Goal: Task Accomplishment & Management: Manage account settings

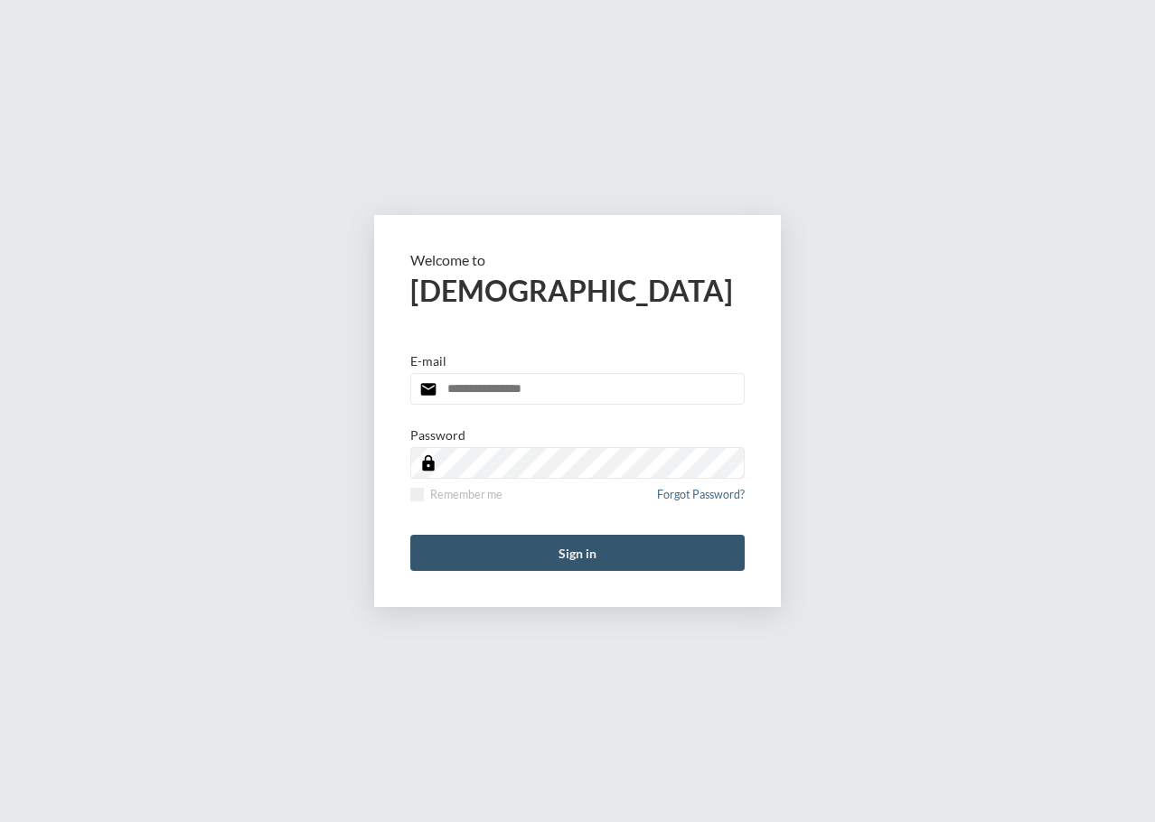
type input "**********"
click at [539, 565] on button "Sign in" at bounding box center [577, 553] width 334 height 36
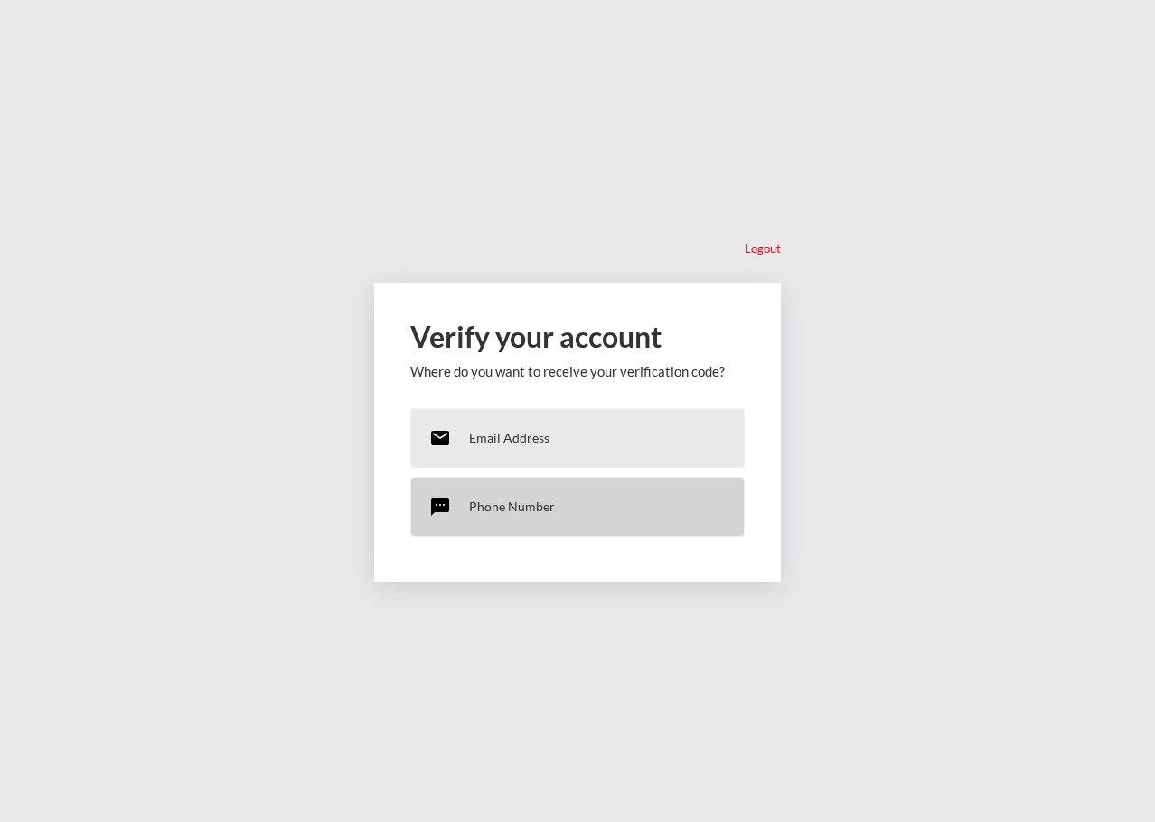
click at [534, 507] on p "Phone Number" at bounding box center [512, 506] width 86 height 15
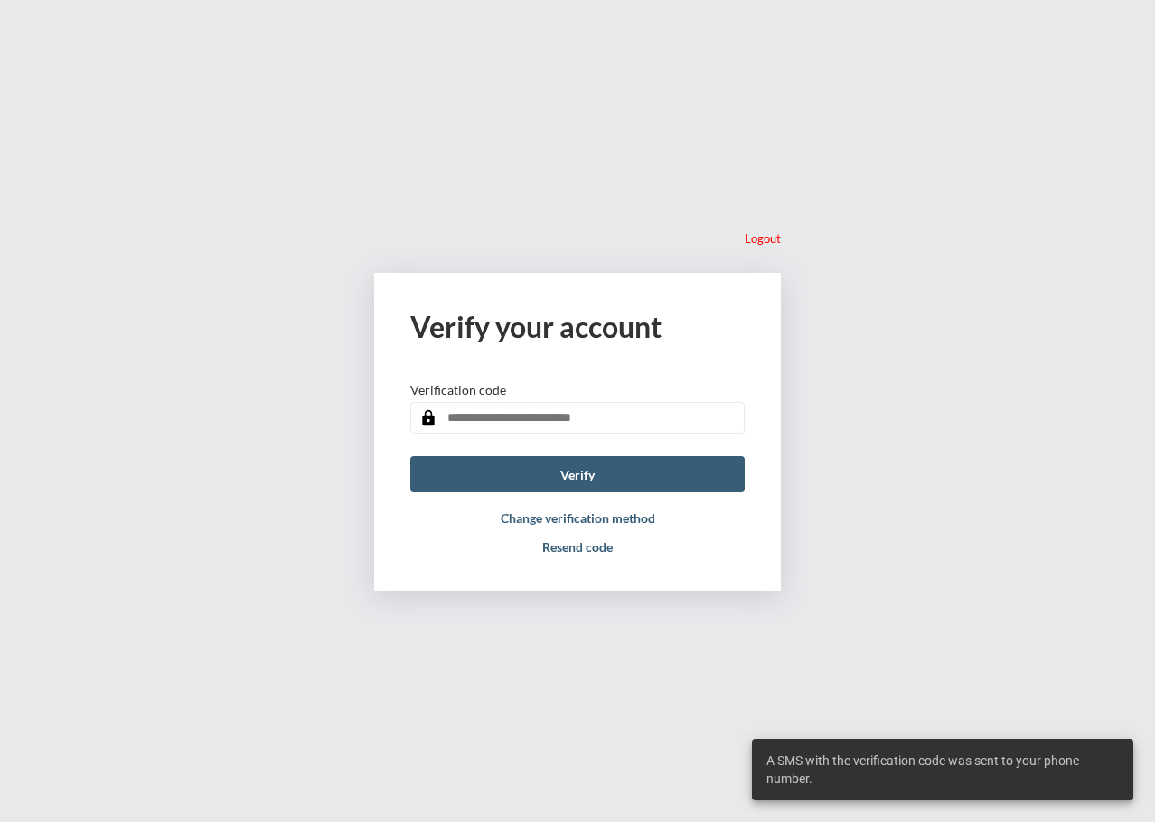
click at [523, 421] on input "text" at bounding box center [577, 418] width 334 height 32
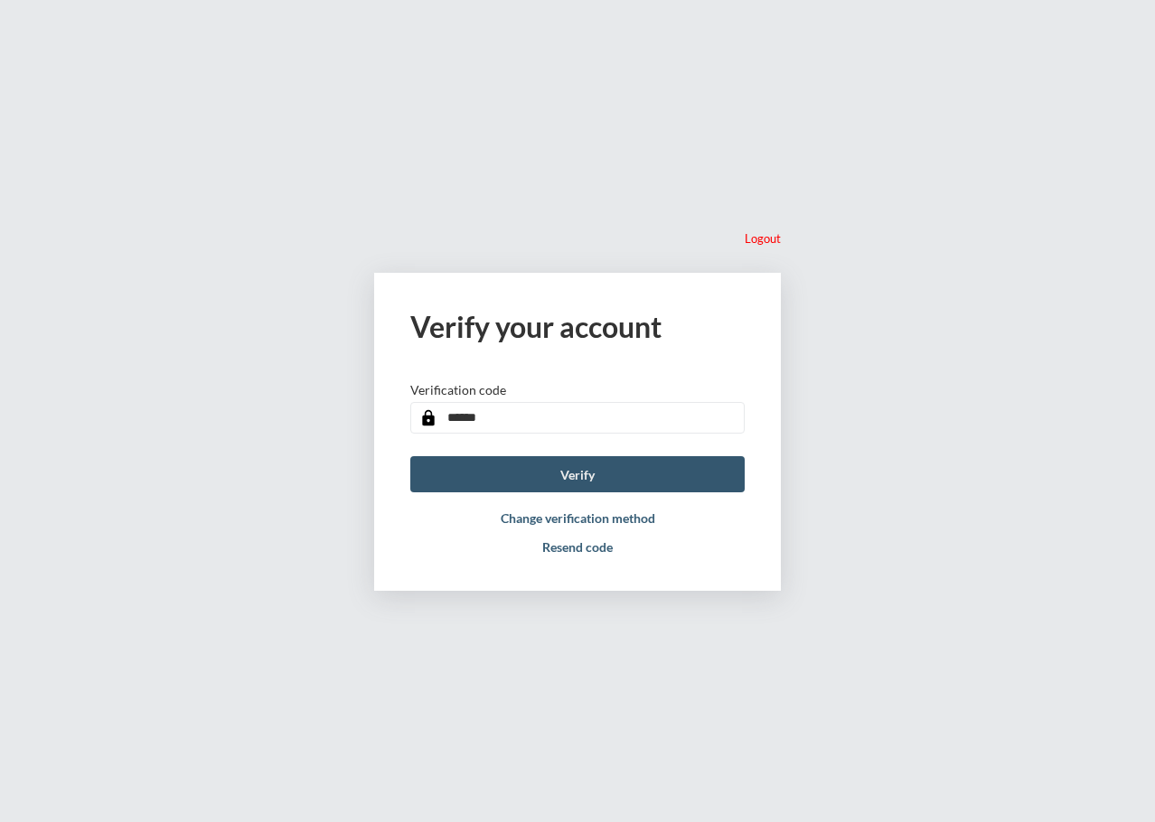
type input "******"
click at [583, 484] on button "Verify" at bounding box center [577, 474] width 334 height 36
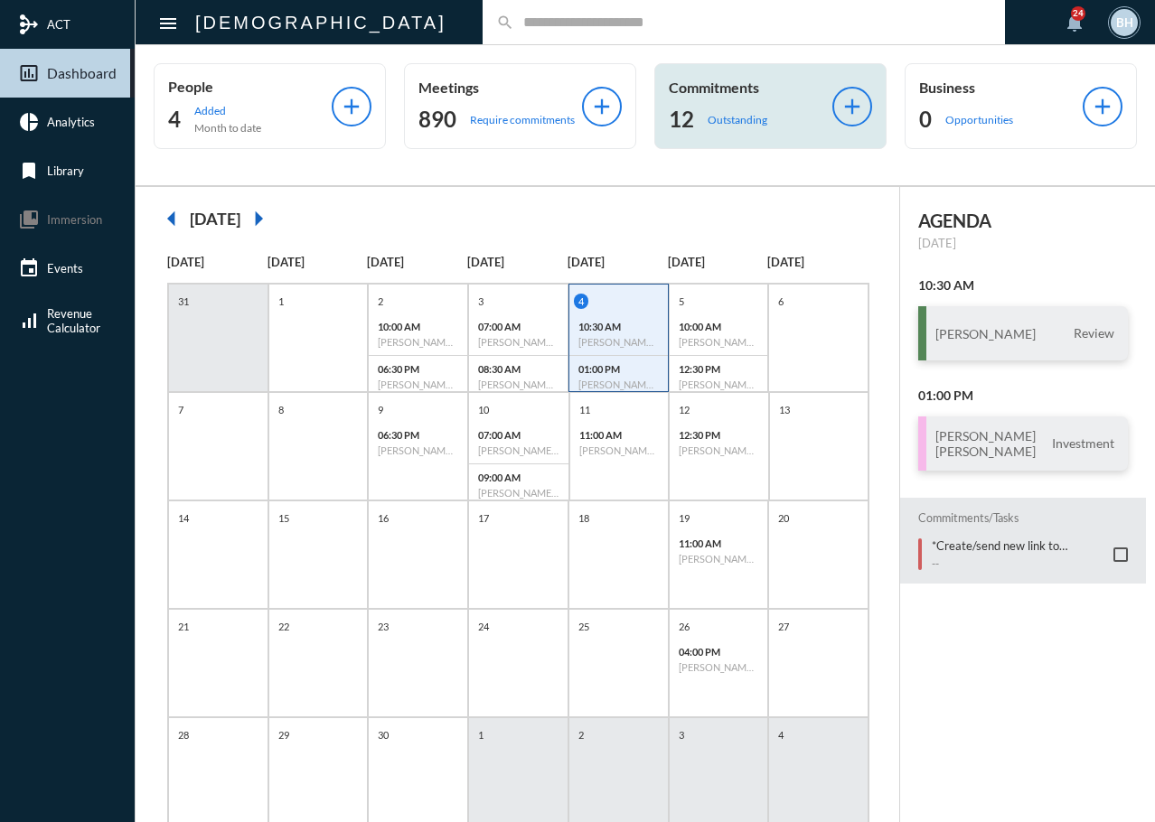
click at [731, 127] on div "12 Outstanding" at bounding box center [751, 119] width 164 height 29
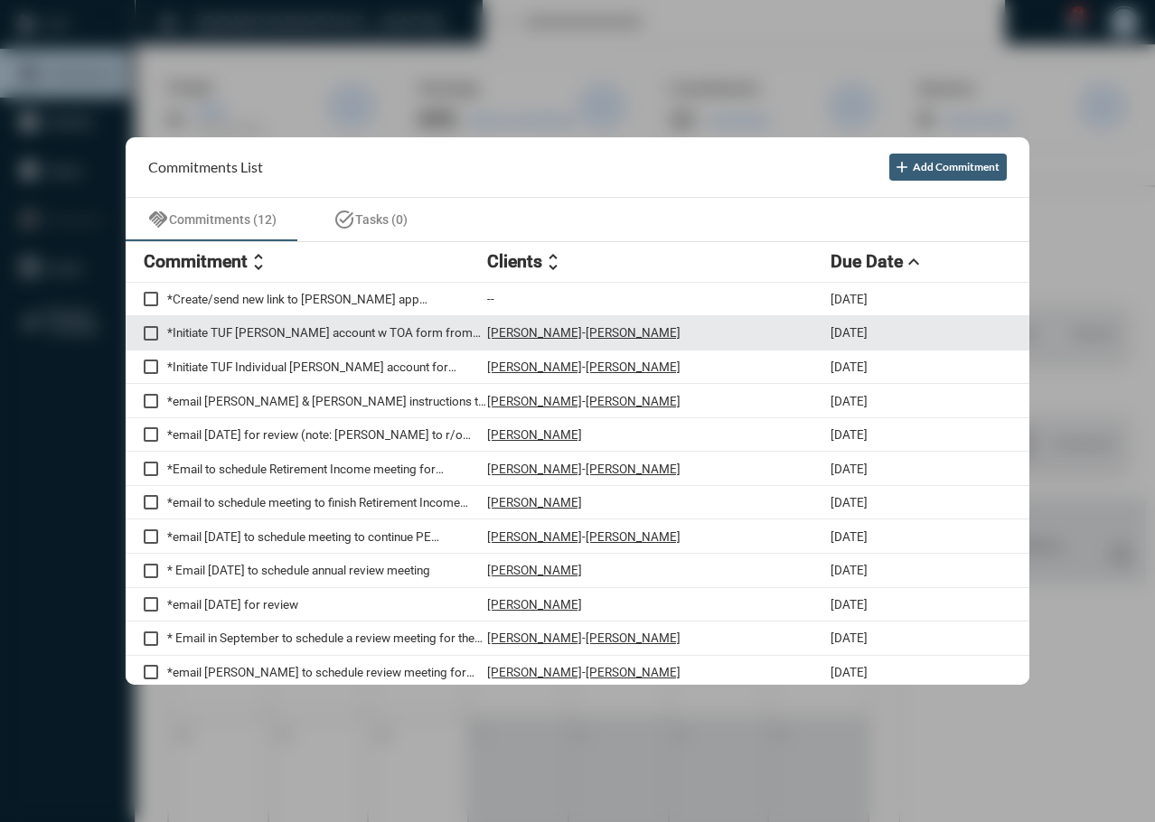
click at [210, 332] on p "*Initiate TUF Roth IRA account w TOA form from current NW Mutual account" at bounding box center [327, 332] width 320 height 14
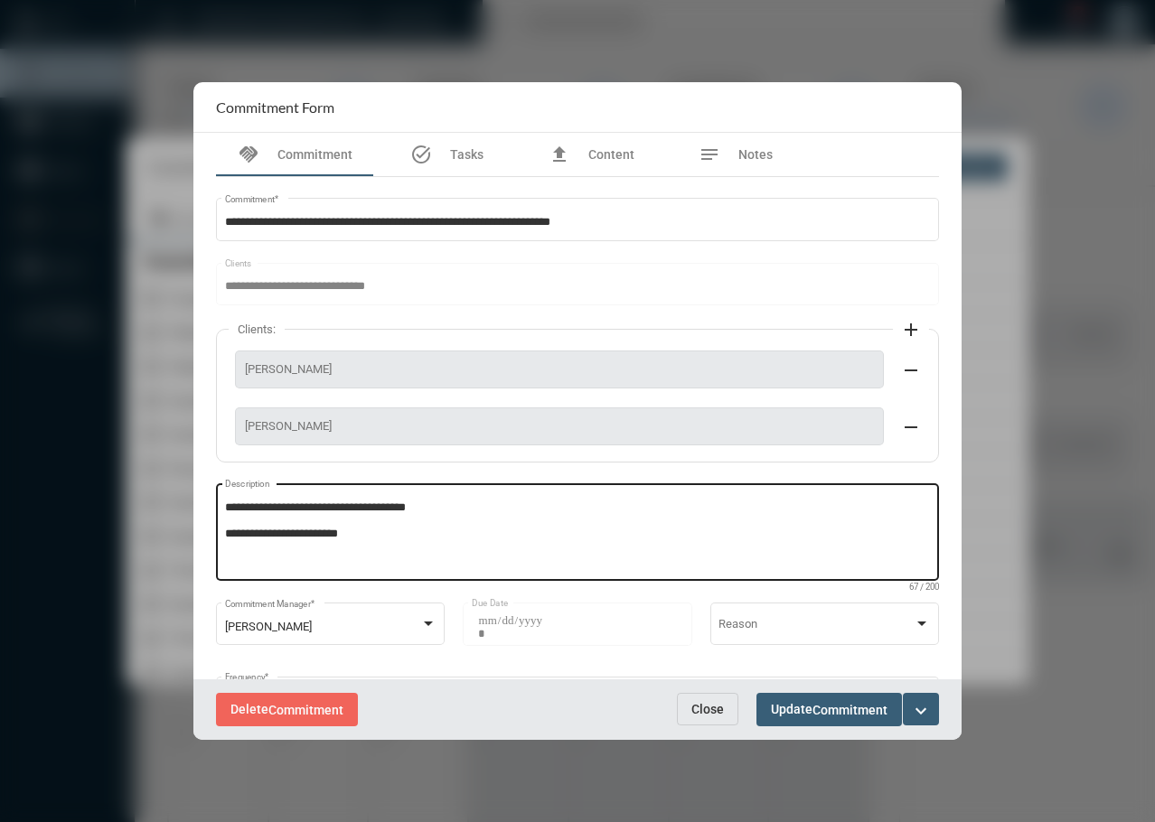
click at [321, 554] on textarea "**********" at bounding box center [578, 535] width 706 height 71
click at [358, 564] on textarea "**********" at bounding box center [578, 535] width 706 height 71
click at [368, 535] on textarea "**********" at bounding box center [578, 535] width 706 height 71
type textarea "**********"
click at [820, 729] on div "Delete Commitment Close Update Commitment expand_more" at bounding box center [577, 709] width 768 height 61
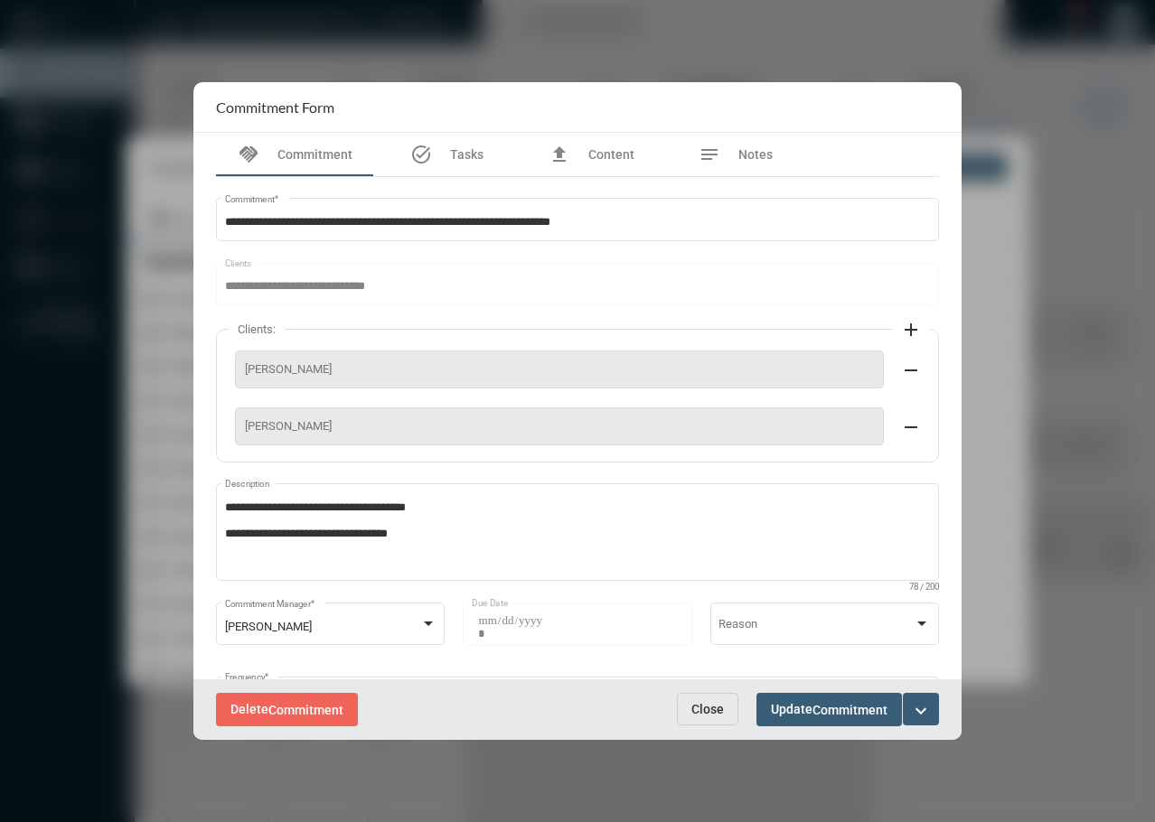
click at [829, 715] on span "Commitment" at bounding box center [849, 710] width 75 height 14
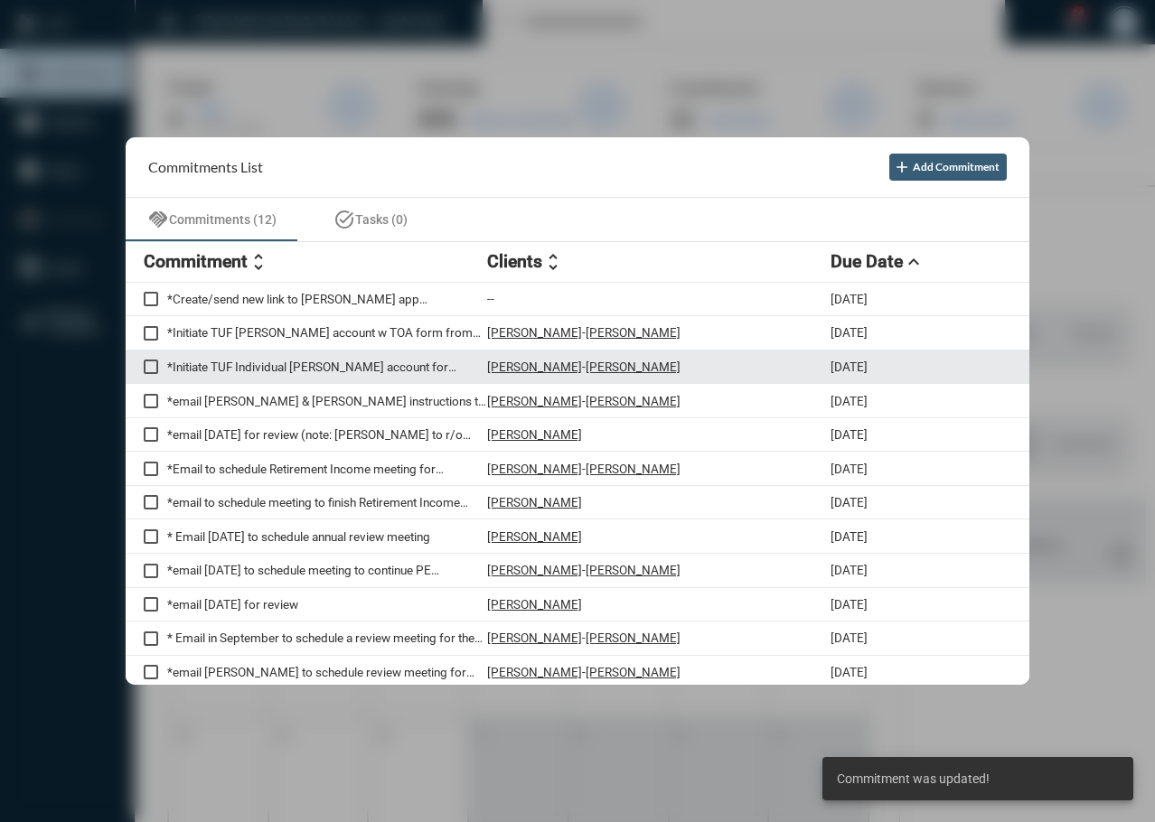
click at [364, 366] on p "*Initiate TUF Individual TOD account for John w TOA form from current NW Mutual…" at bounding box center [327, 367] width 320 height 14
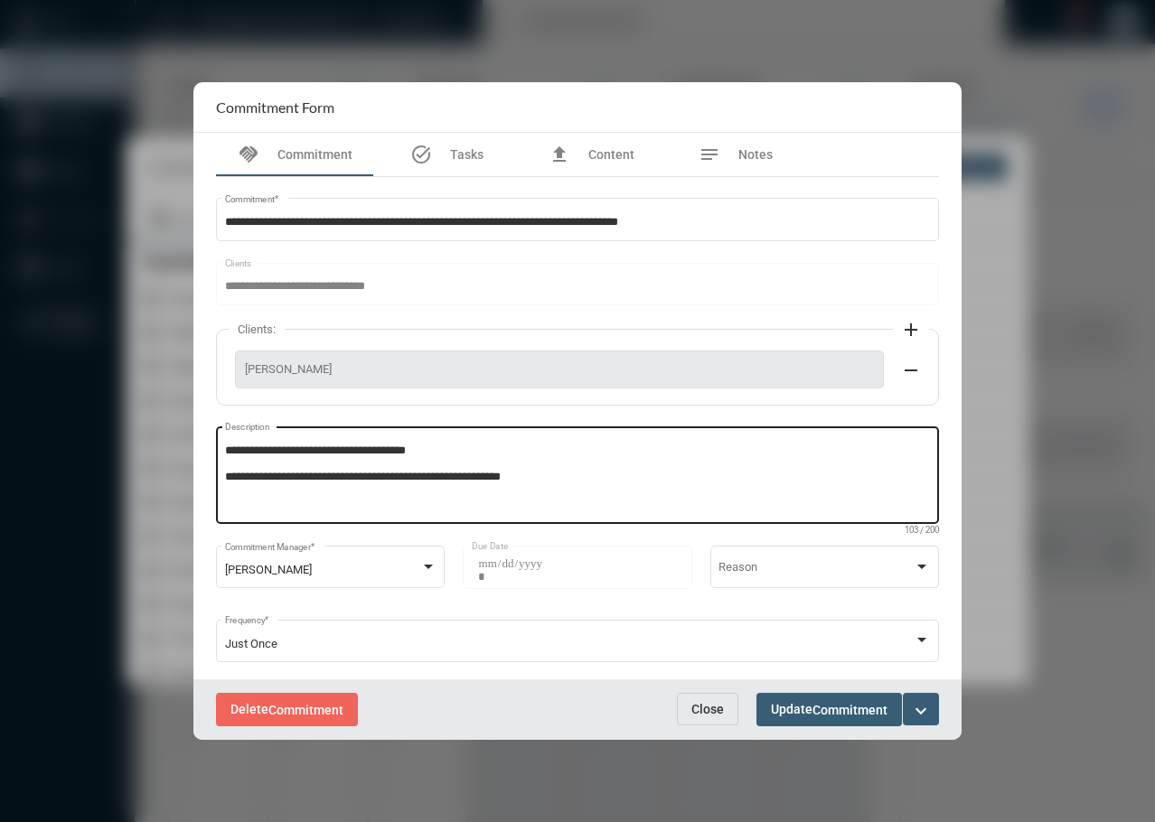
click at [580, 472] on textarea "**********" at bounding box center [578, 478] width 706 height 71
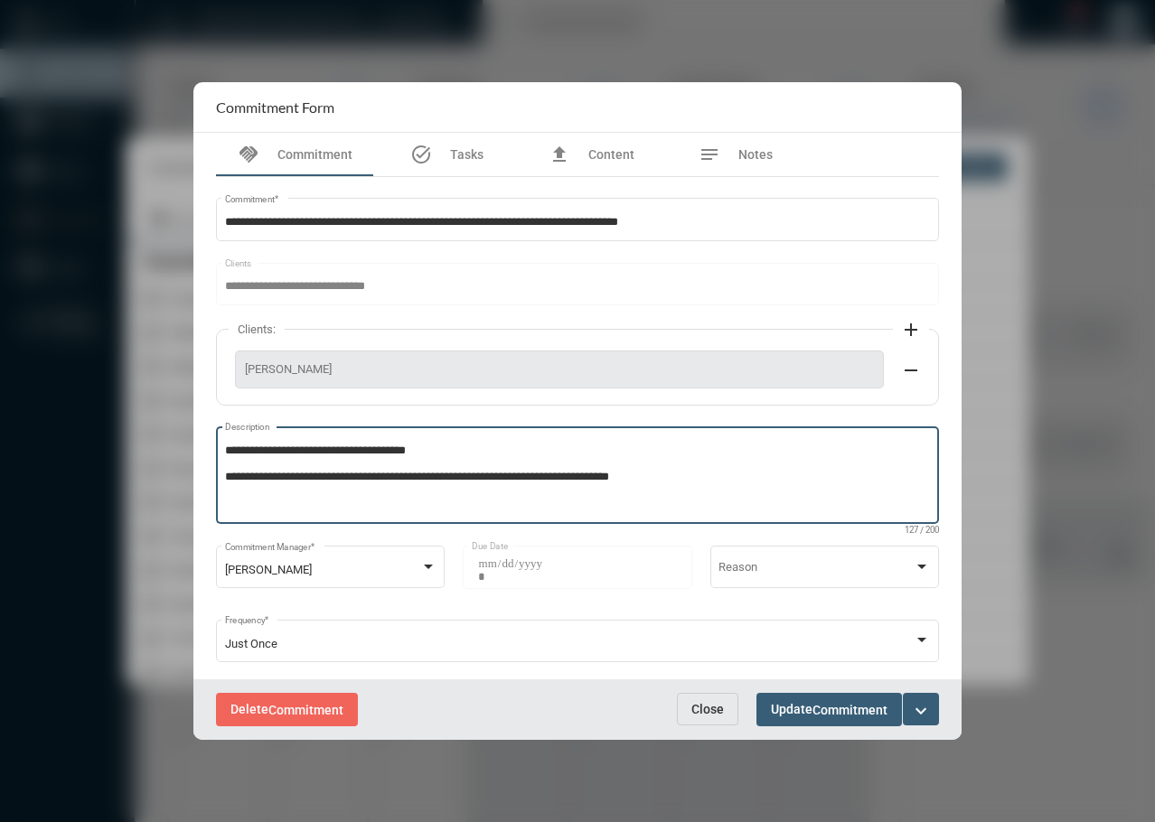
type textarea "**********"
click at [862, 715] on span "Commitment" at bounding box center [849, 710] width 75 height 14
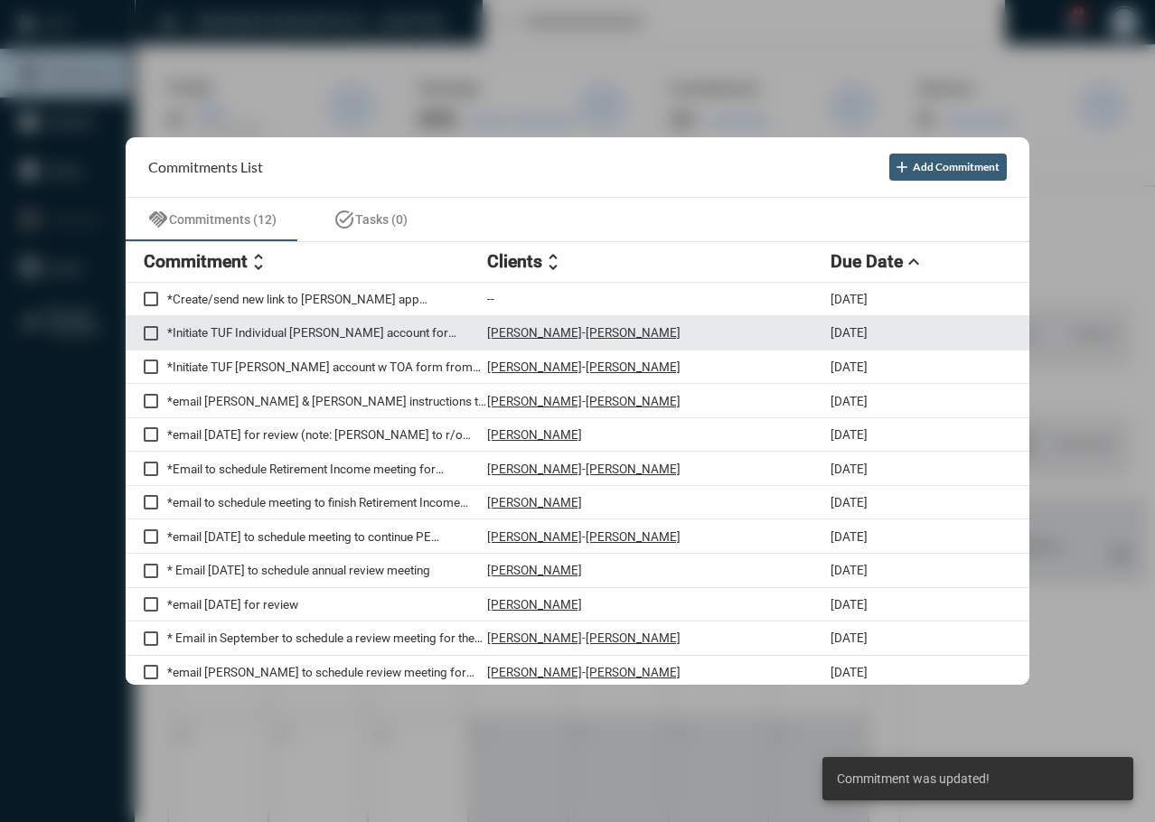
click at [147, 328] on span at bounding box center [151, 333] width 14 height 14
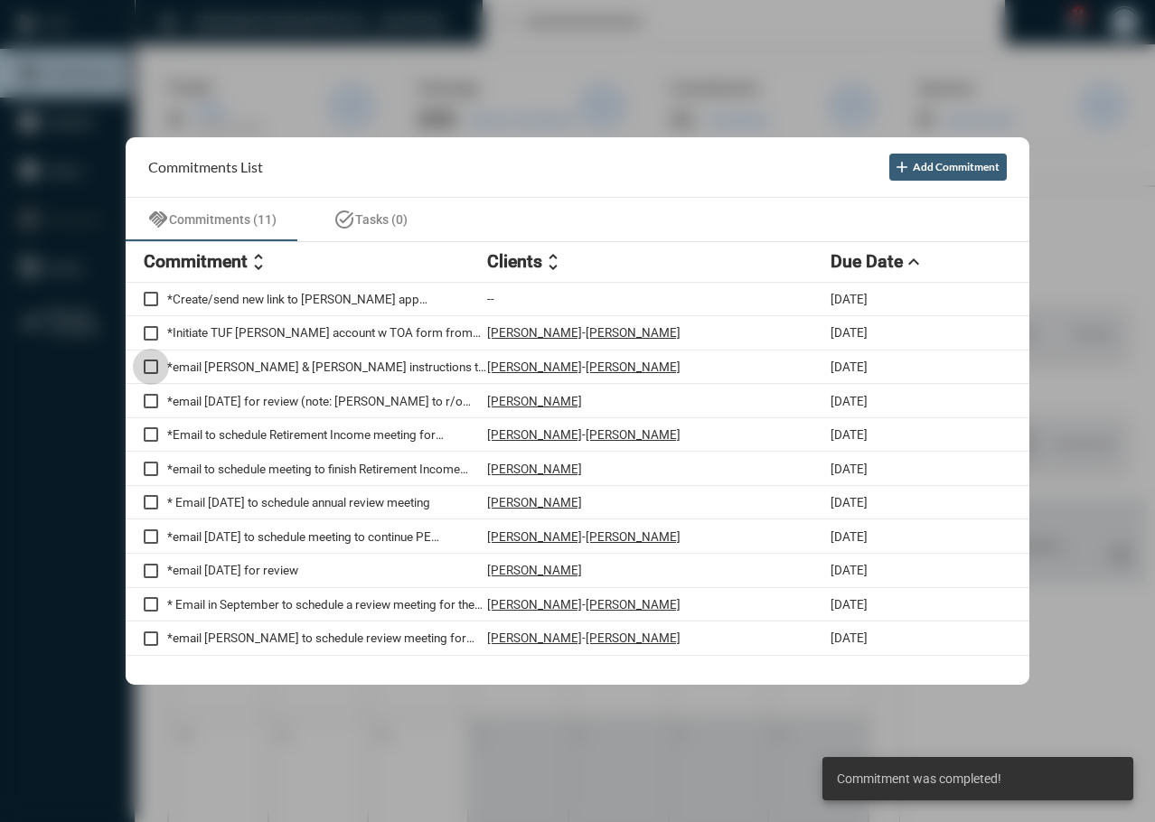
click at [147, 368] on span at bounding box center [151, 367] width 14 height 14
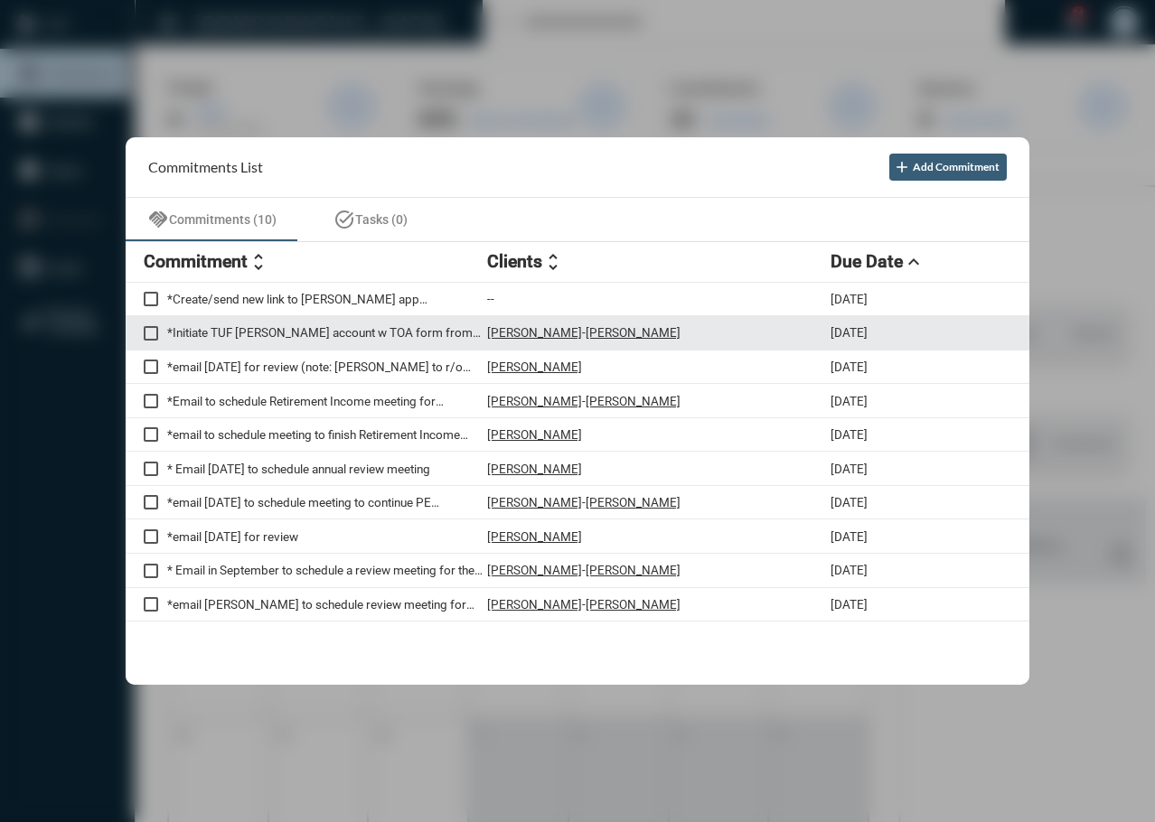
click at [146, 326] on span at bounding box center [151, 333] width 14 height 14
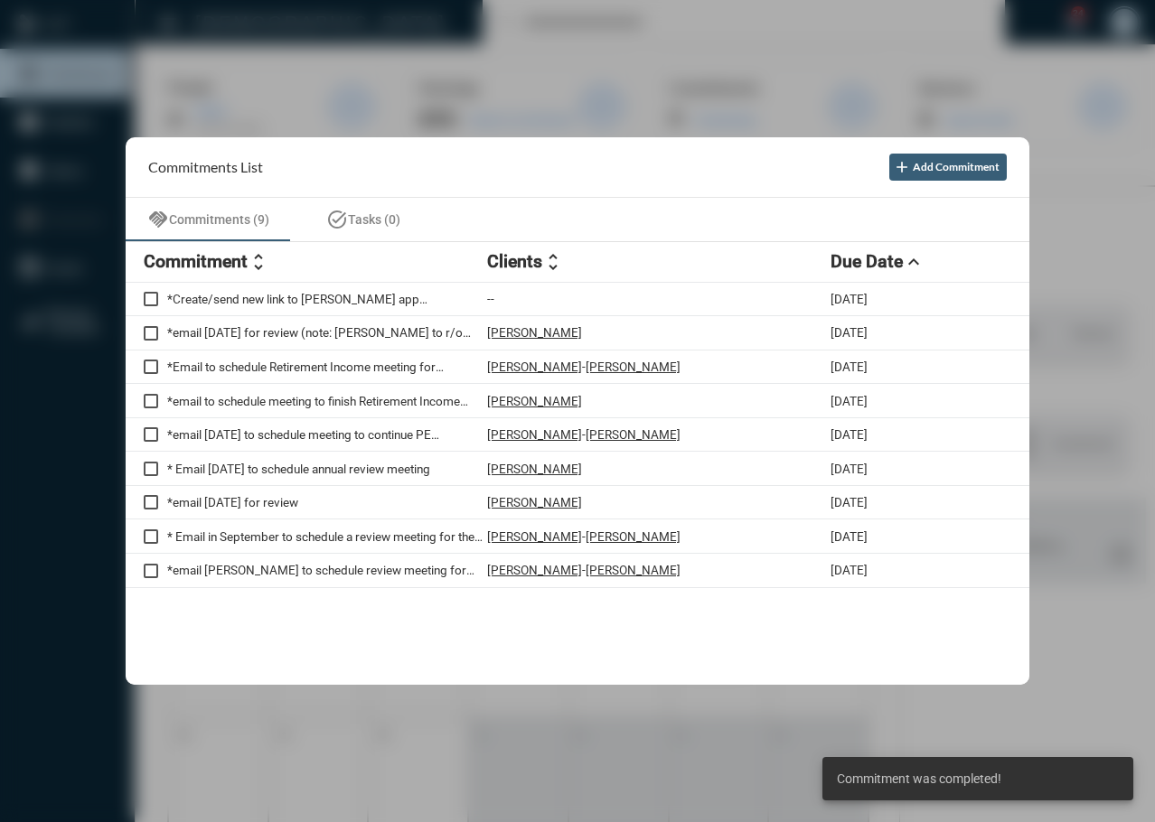
click at [333, 786] on div at bounding box center [577, 411] width 1155 height 822
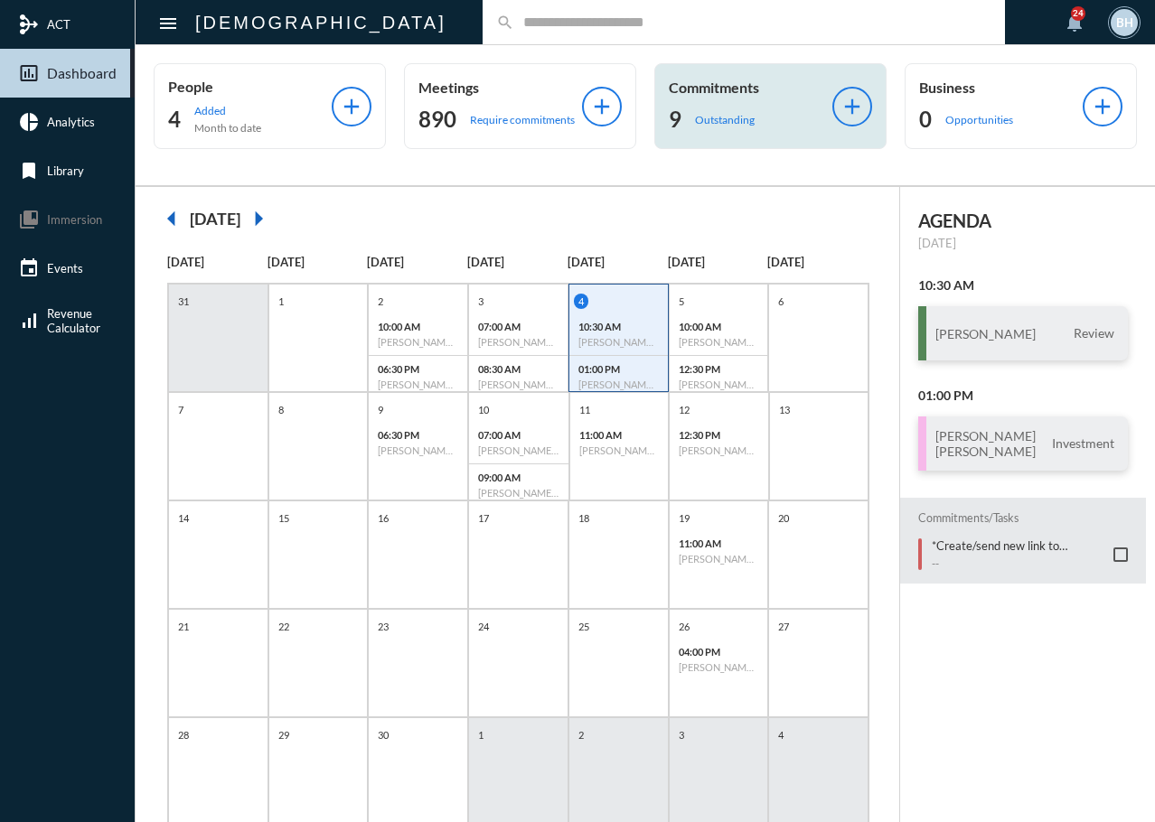
click at [707, 119] on p "Outstanding" at bounding box center [725, 120] width 60 height 14
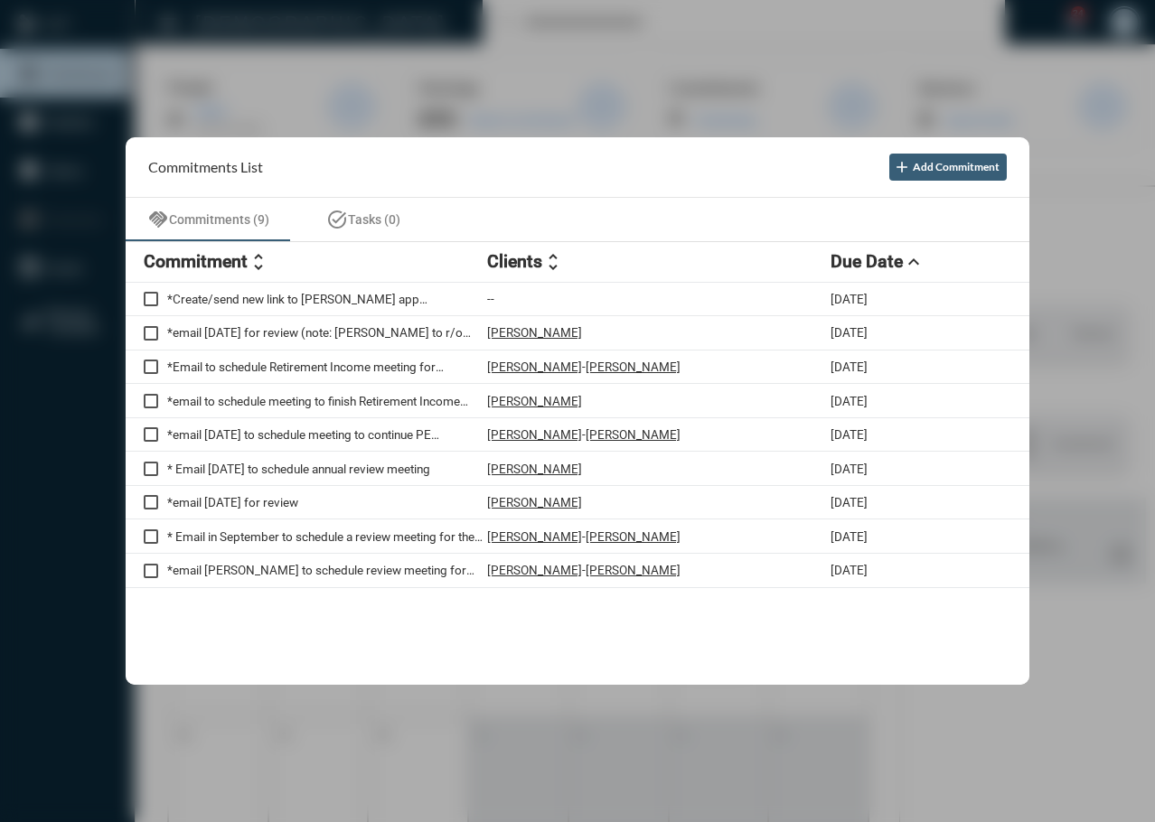
click at [243, 802] on div at bounding box center [577, 411] width 1155 height 822
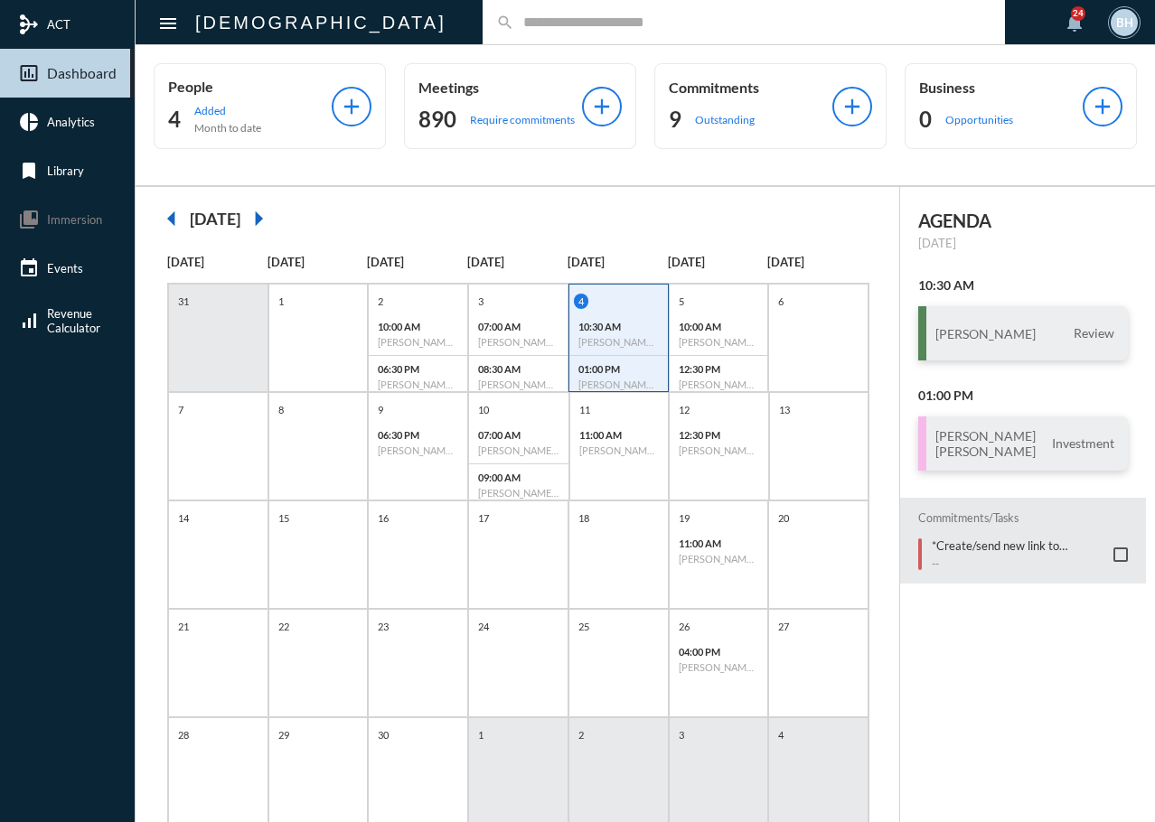
click at [514, 14] on input "text" at bounding box center [752, 21] width 477 height 15
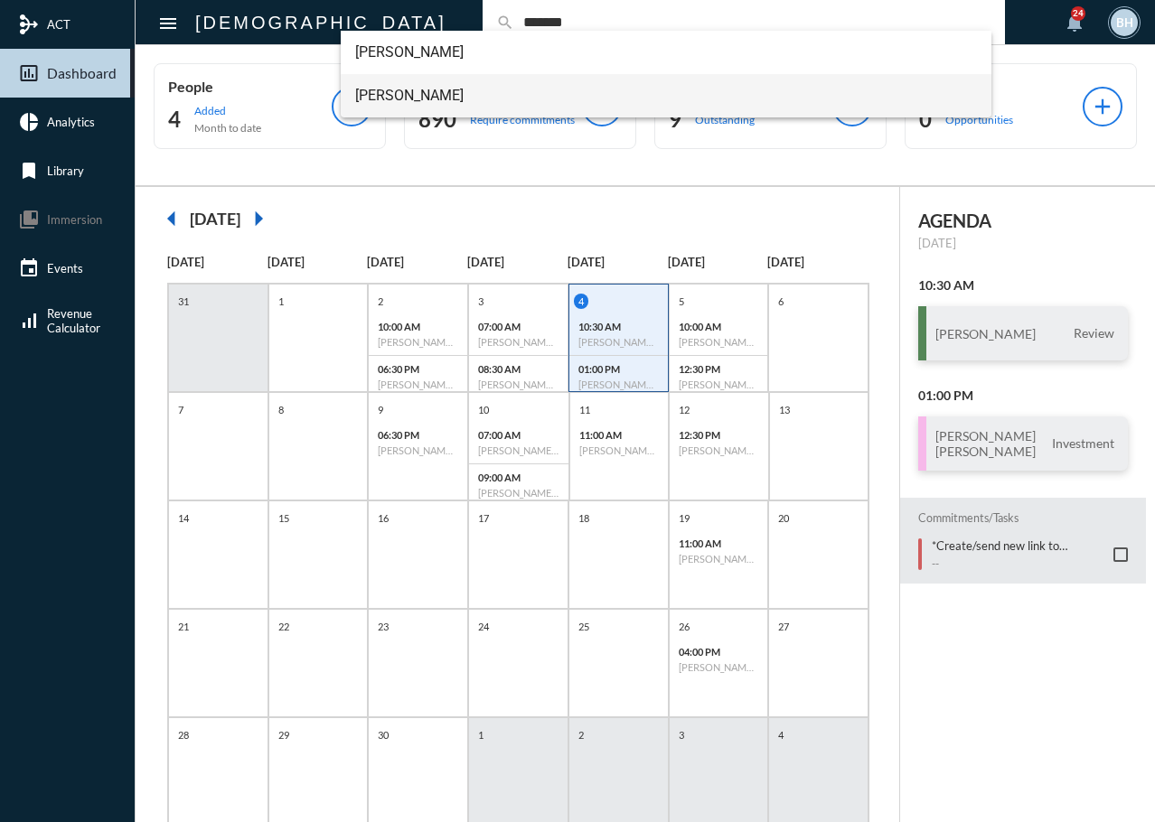
type input "*******"
click at [449, 100] on span "John Hawkins" at bounding box center [666, 95] width 623 height 43
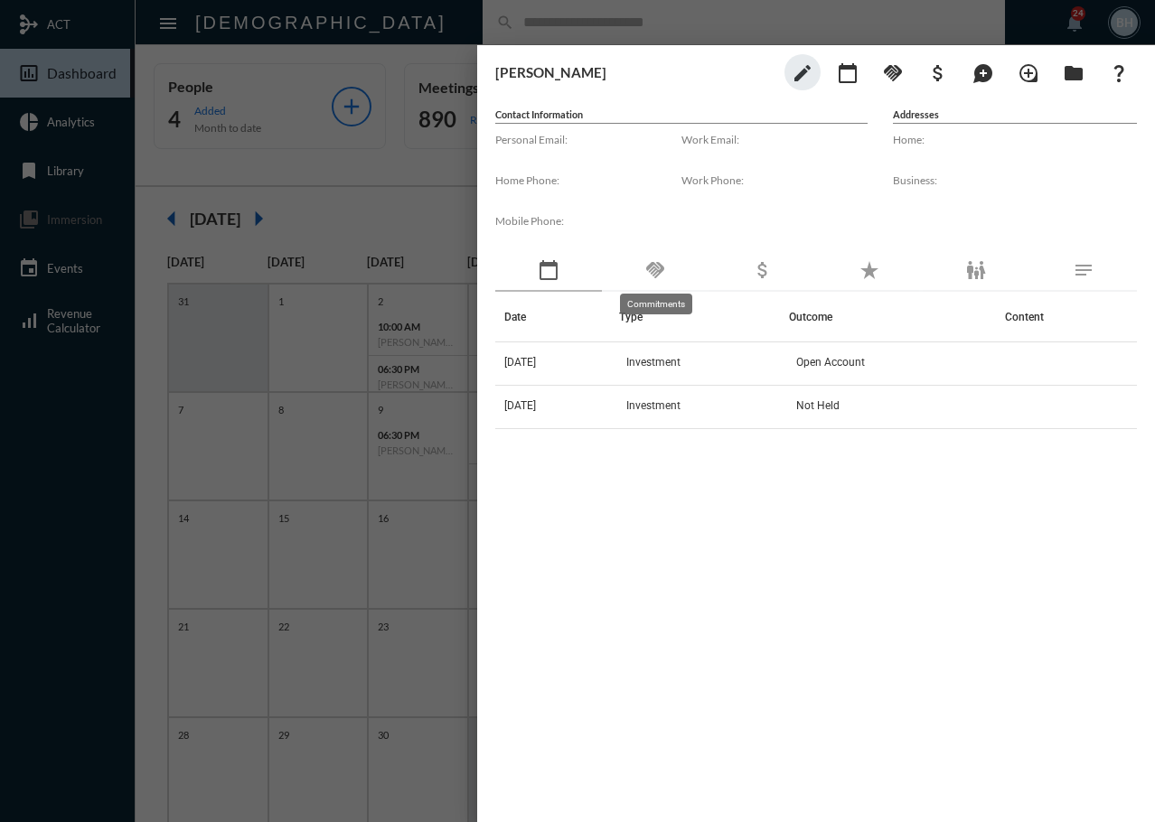
click at [661, 266] on mat-icon "handshake" at bounding box center [655, 270] width 22 height 22
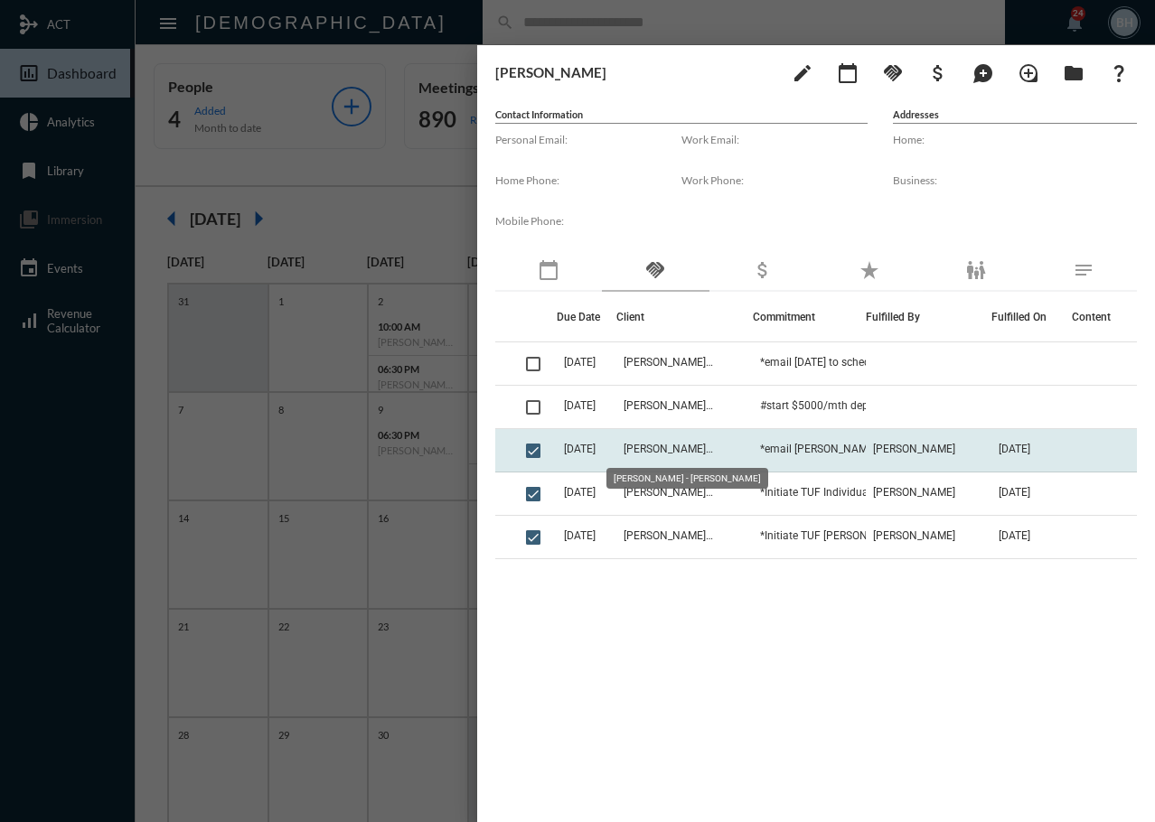
click at [694, 445] on span "John Hawkins - Danielle Hawkins" at bounding box center [668, 449] width 90 height 13
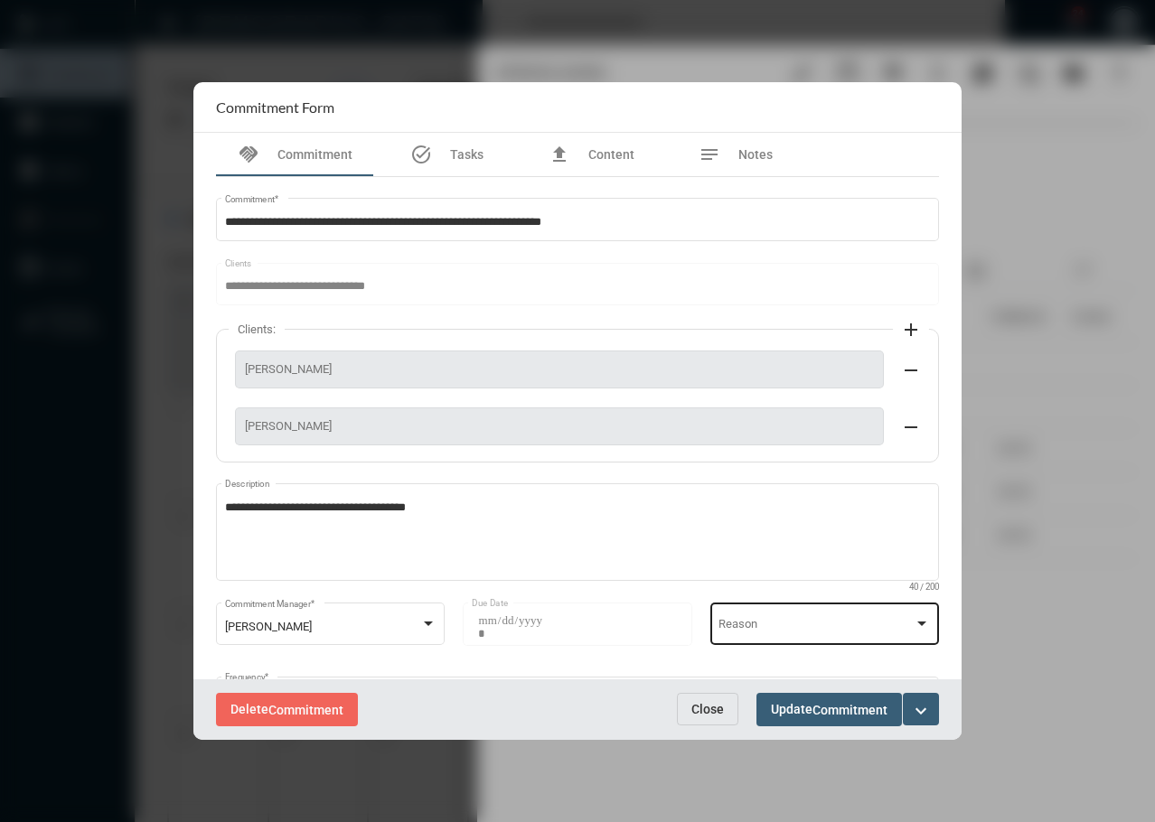
click at [875, 625] on span at bounding box center [815, 628] width 195 height 14
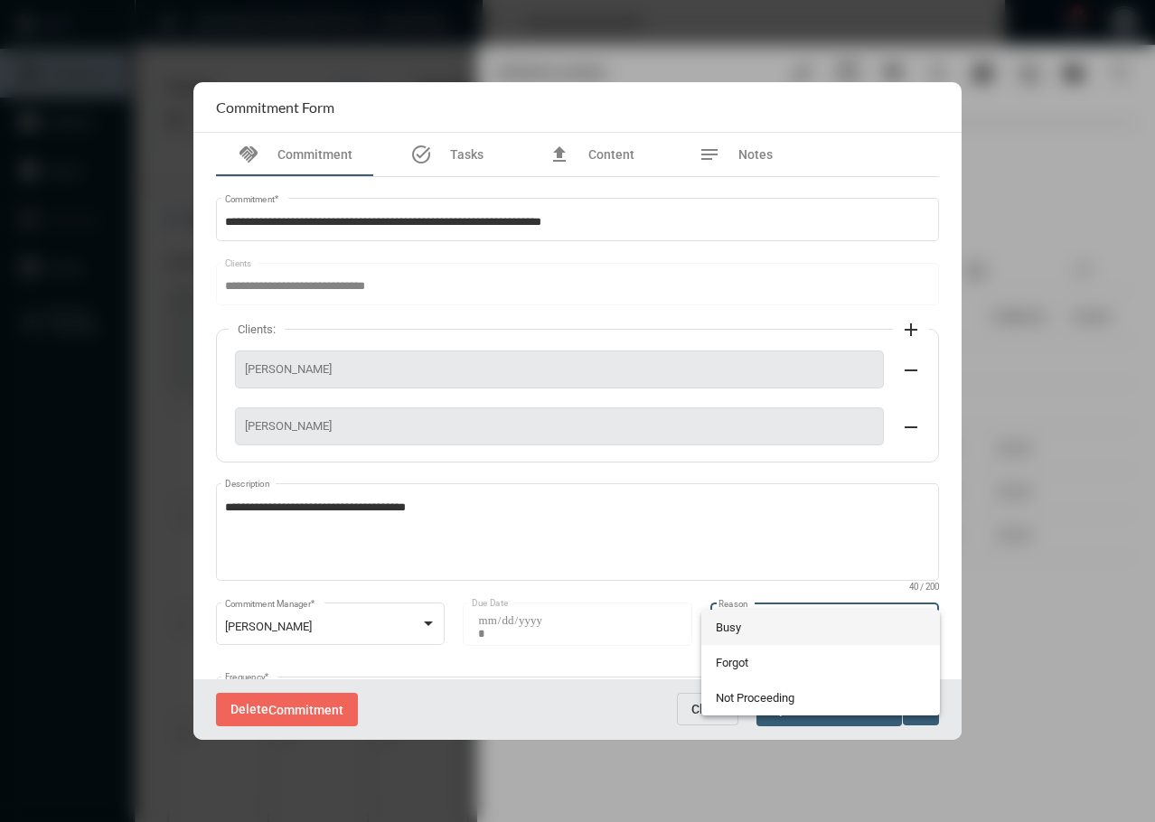
click at [826, 508] on div at bounding box center [577, 411] width 1155 height 822
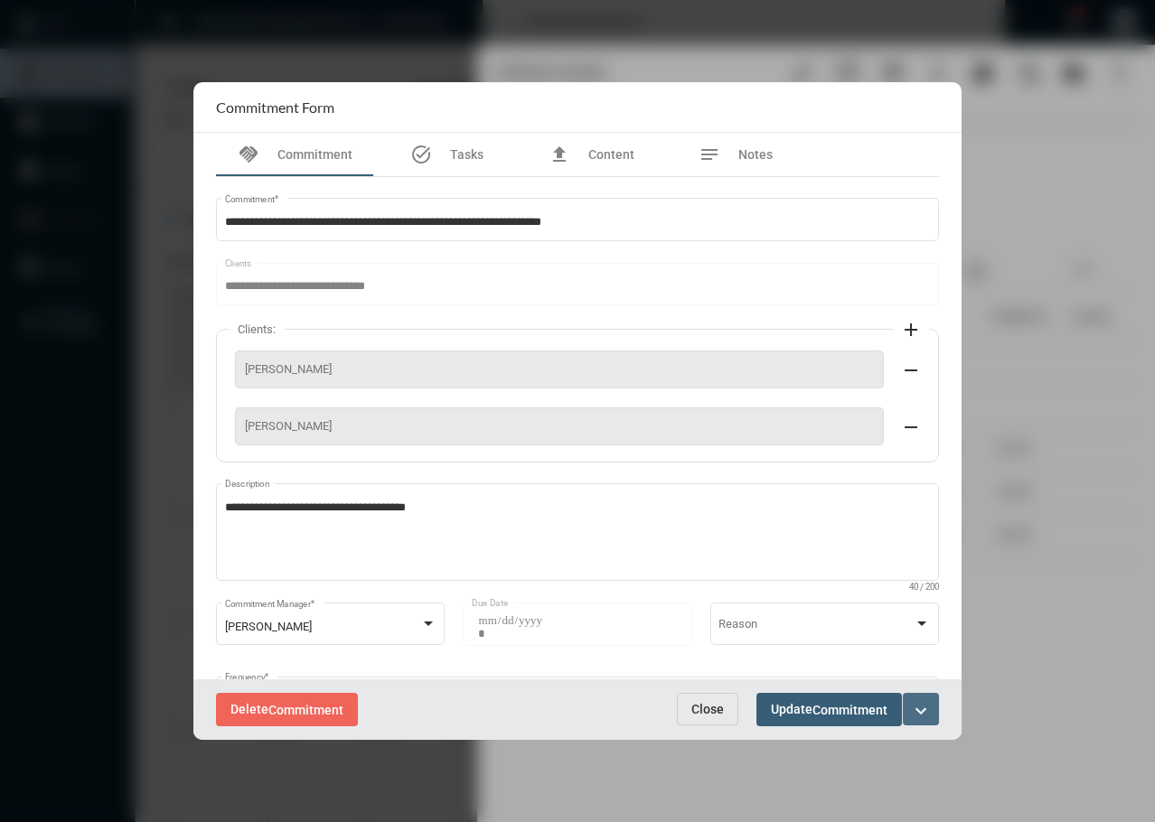
click at [922, 717] on mat-icon "expand_more" at bounding box center [921, 711] width 22 height 22
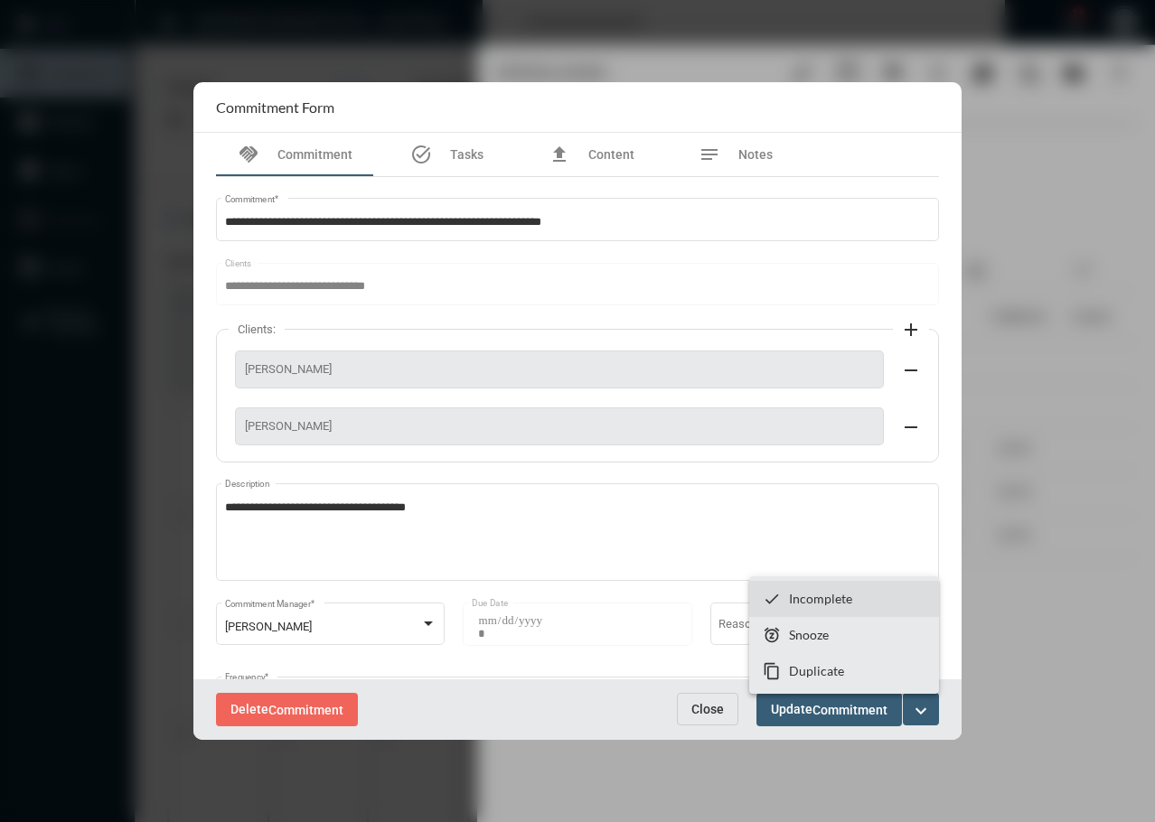
click at [808, 595] on p "Incomplete" at bounding box center [820, 598] width 63 height 15
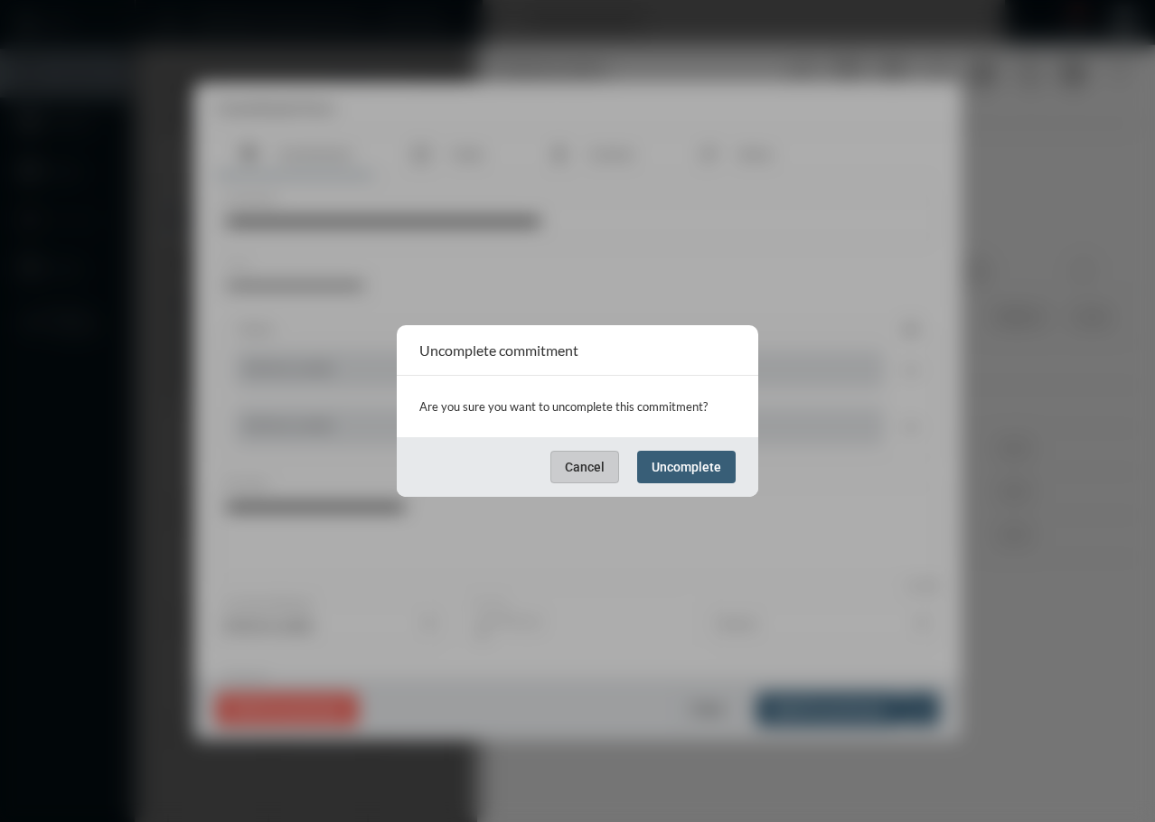
click at [686, 465] on span "Uncomplete" at bounding box center [686, 467] width 70 height 14
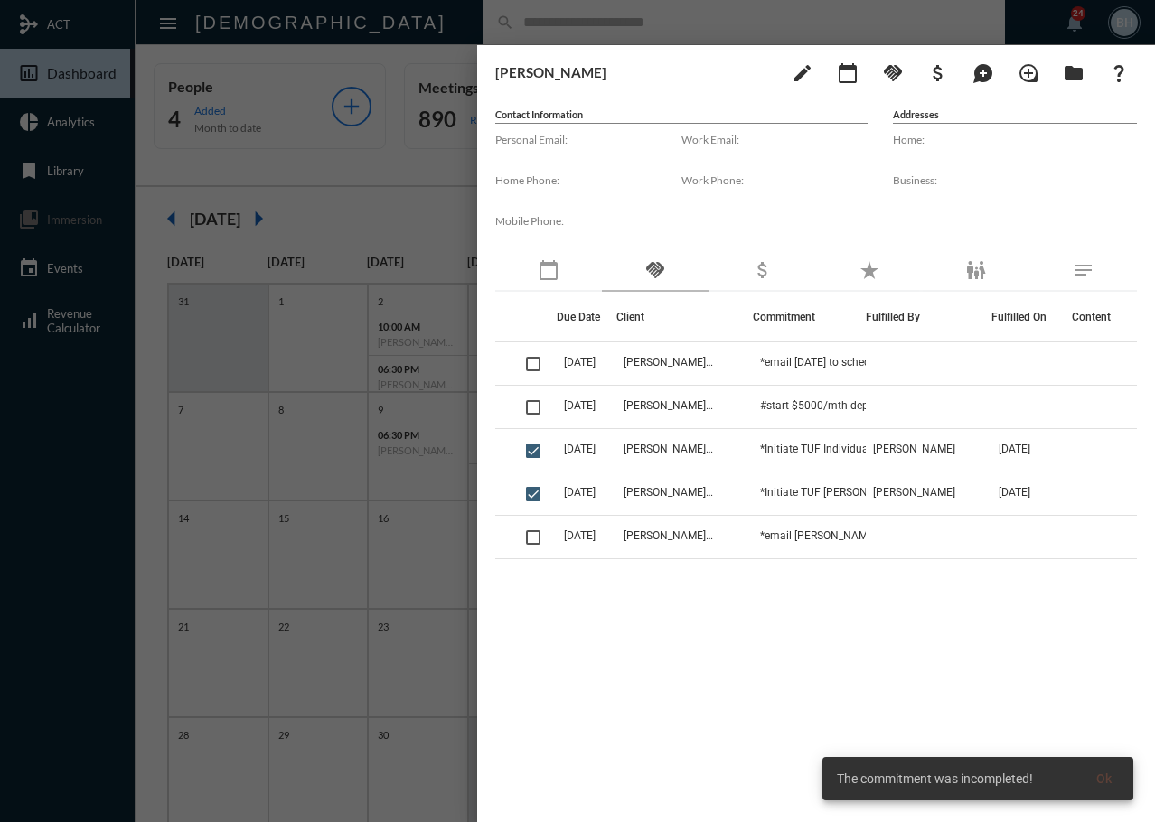
click at [633, 806] on div "John Hawkins edit calendar_today handshake attach_money maps_ugc loupe folder q…" at bounding box center [816, 429] width 678 height 768
click at [344, 154] on div at bounding box center [577, 411] width 1155 height 822
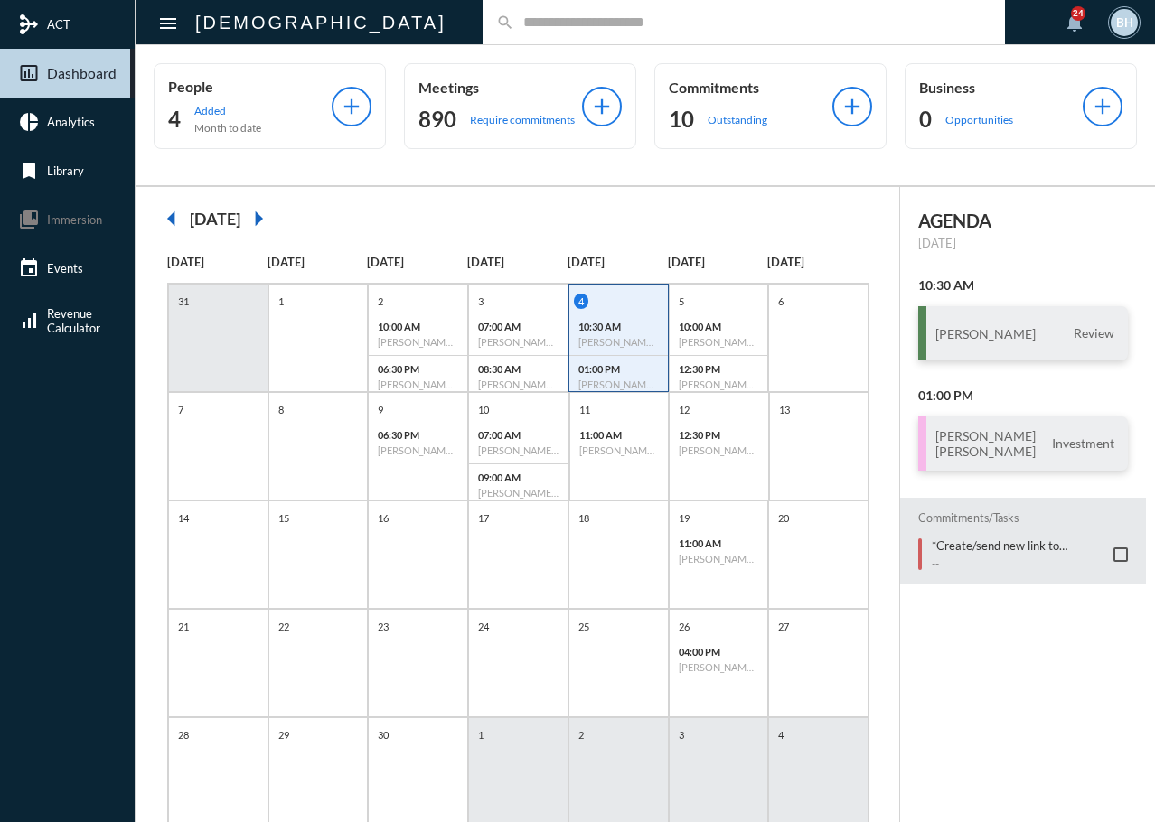
click at [514, 23] on input "text" at bounding box center [752, 21] width 477 height 15
click at [1059, 685] on div "AGENDA Thursday, Sep 4 10:30 AM Mike Pavlica Review 01:00 PM Justin Kessler Mel…" at bounding box center [1027, 529] width 255 height 685
click at [514, 29] on input "text" at bounding box center [752, 21] width 477 height 15
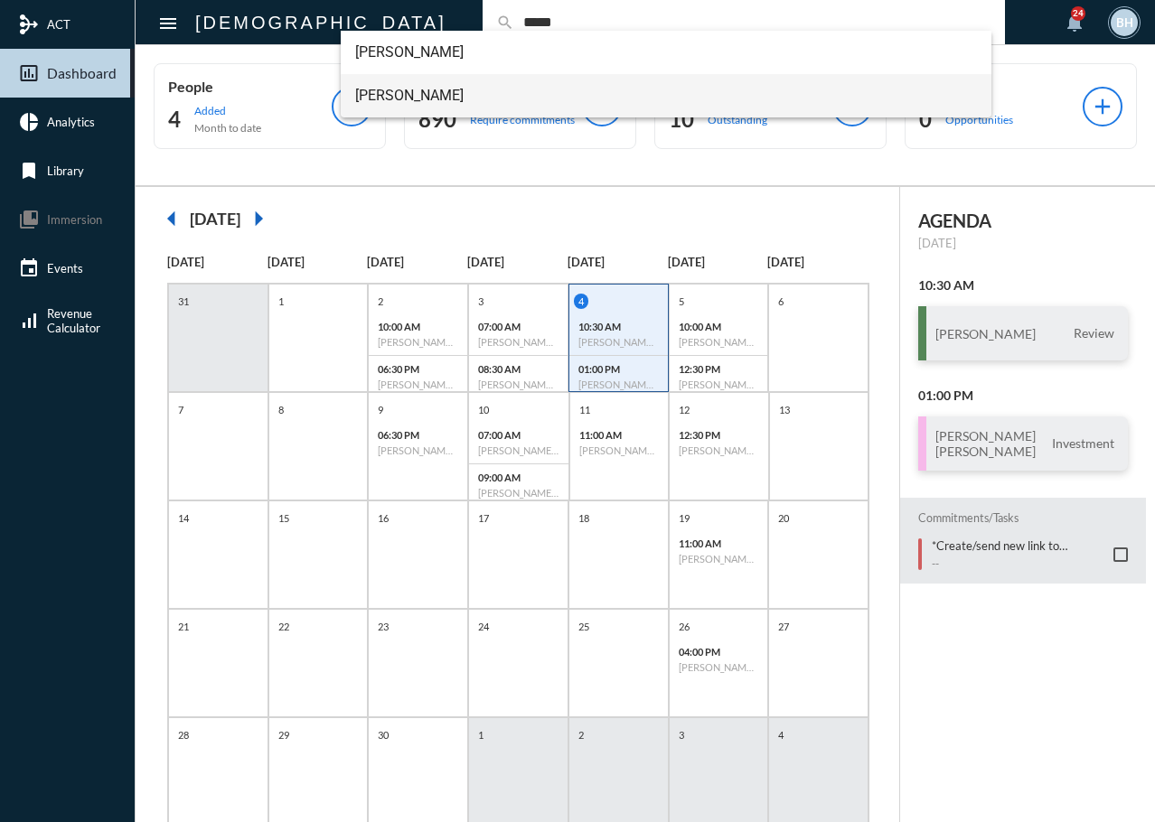
type input "*****"
click at [385, 98] on span "Lonnie McGee" at bounding box center [666, 95] width 623 height 43
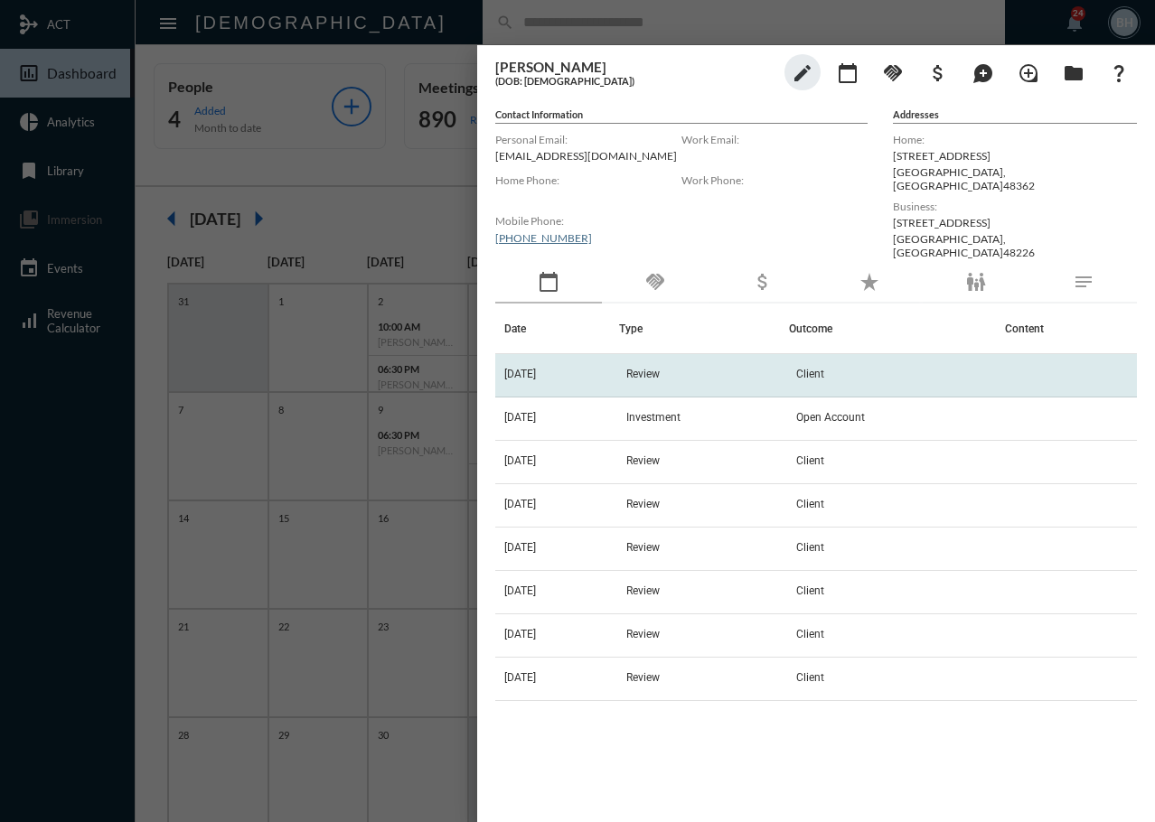
click at [522, 368] on span "9/3/25" at bounding box center [520, 374] width 32 height 13
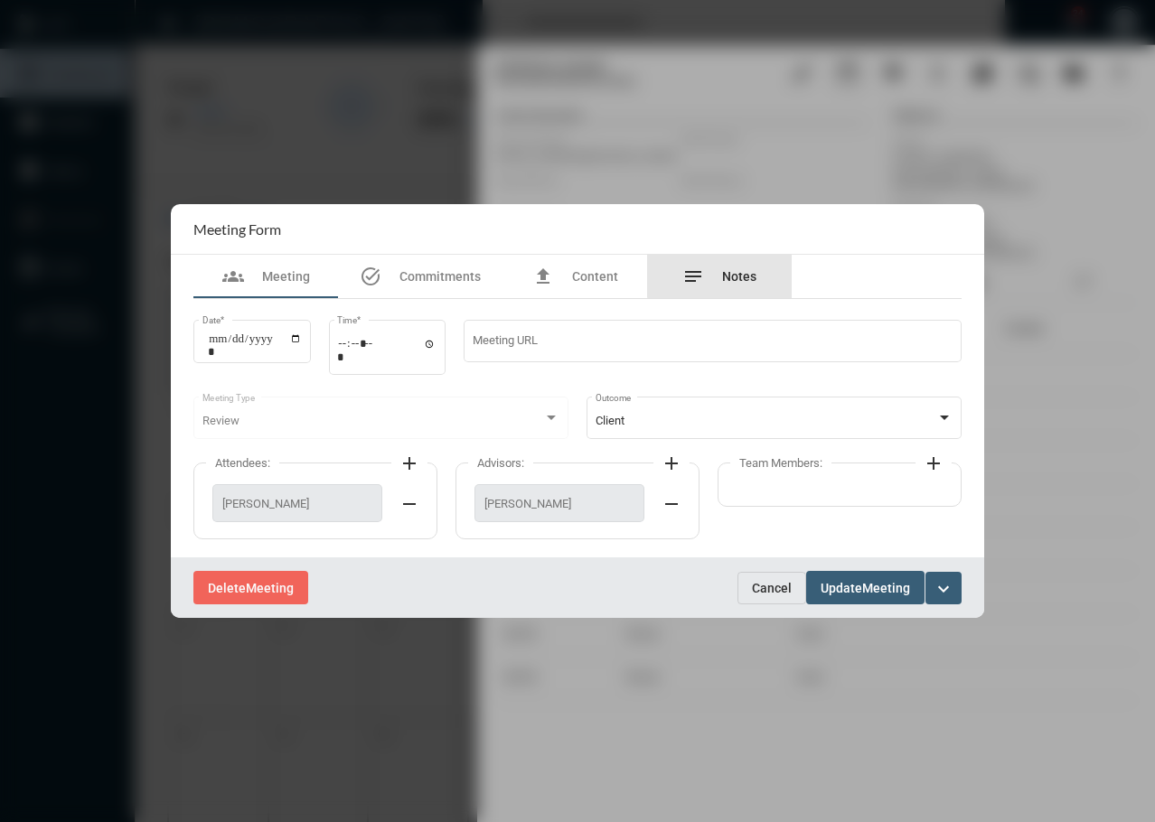
click at [726, 271] on span "Notes" at bounding box center [739, 276] width 34 height 14
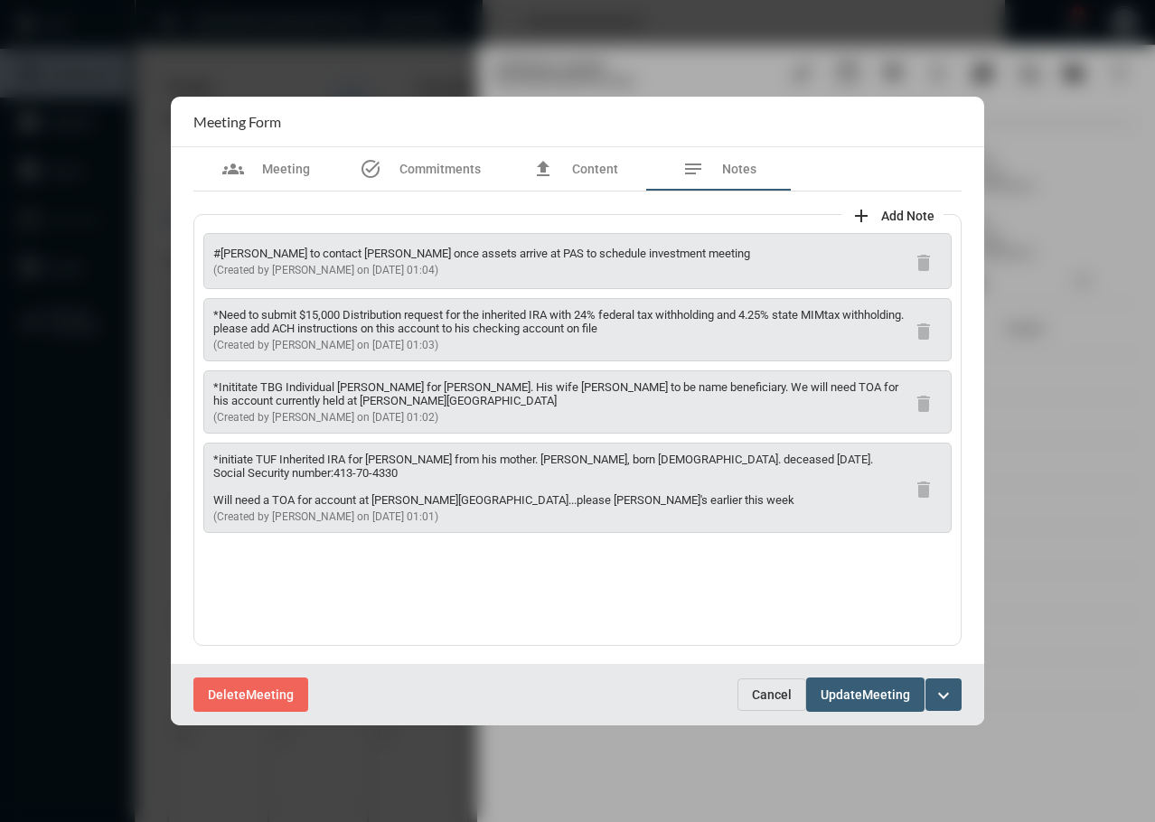
click at [696, 340] on p "(Created by Tim Schafer on 9/3/25 01:03)" at bounding box center [559, 345] width 692 height 14
click at [535, 323] on p "*Need to submit $15,000 Distribution request for the inherited IRA with 24% fed…" at bounding box center [559, 321] width 692 height 27
click at [333, 796] on div at bounding box center [577, 411] width 1155 height 822
click at [322, 390] on p "*Inititate TBG Individual TOD for Lonnie. His wife Lindsey to be name beneficia…" at bounding box center [559, 393] width 692 height 27
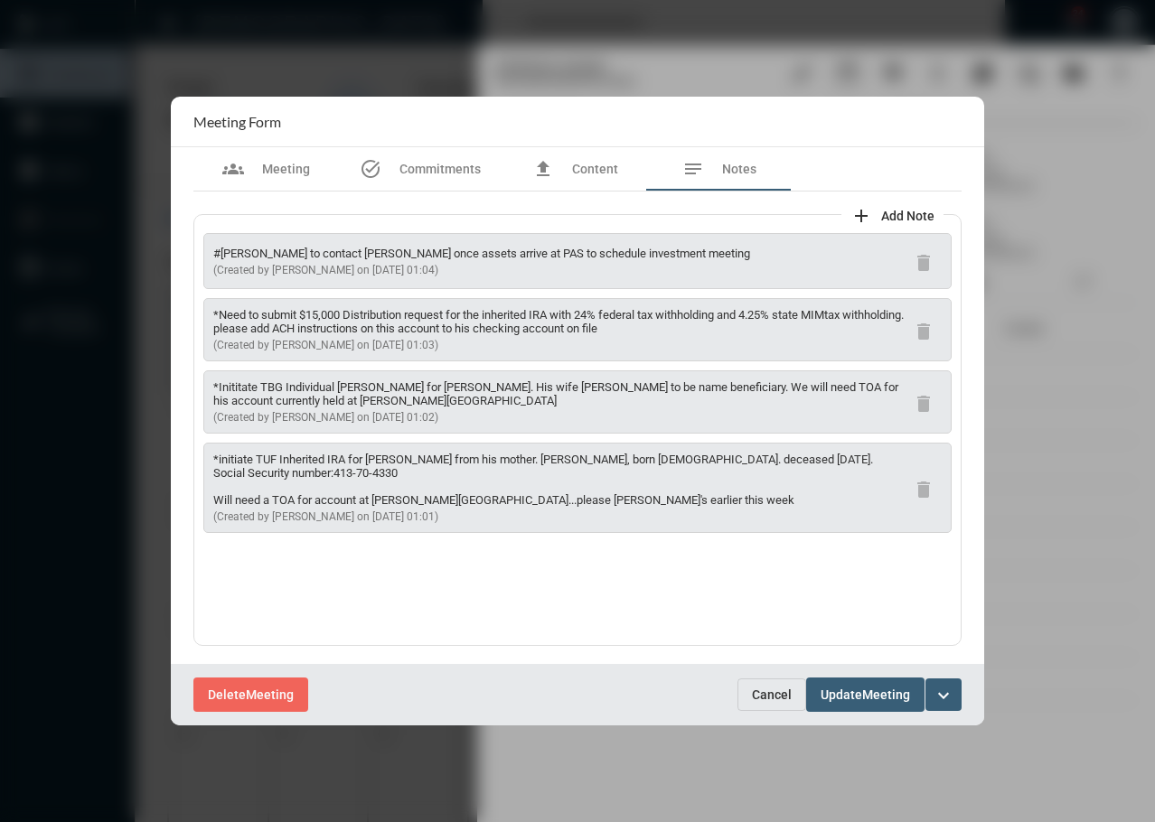
click at [344, 385] on p "*Inititate TBG Individual TOD for Lonnie. His wife Lindsey to be name beneficia…" at bounding box center [559, 393] width 692 height 27
click at [438, 389] on p "*Inititate TBG Individual TOD for Lonnie. His wife Lindsey to be name beneficia…" at bounding box center [559, 393] width 692 height 27
click at [494, 388] on p "*Inititate TBG Individual TOD for Lonnie. His wife Lindsey to be name beneficia…" at bounding box center [559, 393] width 692 height 27
click at [614, 388] on p "*Inititate TBG Individual TOD for Lonnie. His wife Lindsey to be name beneficia…" at bounding box center [559, 393] width 692 height 27
click at [741, 389] on p "*Inititate TBG Individual TOD for Lonnie. His wife Lindsey to be name beneficia…" at bounding box center [559, 393] width 692 height 27
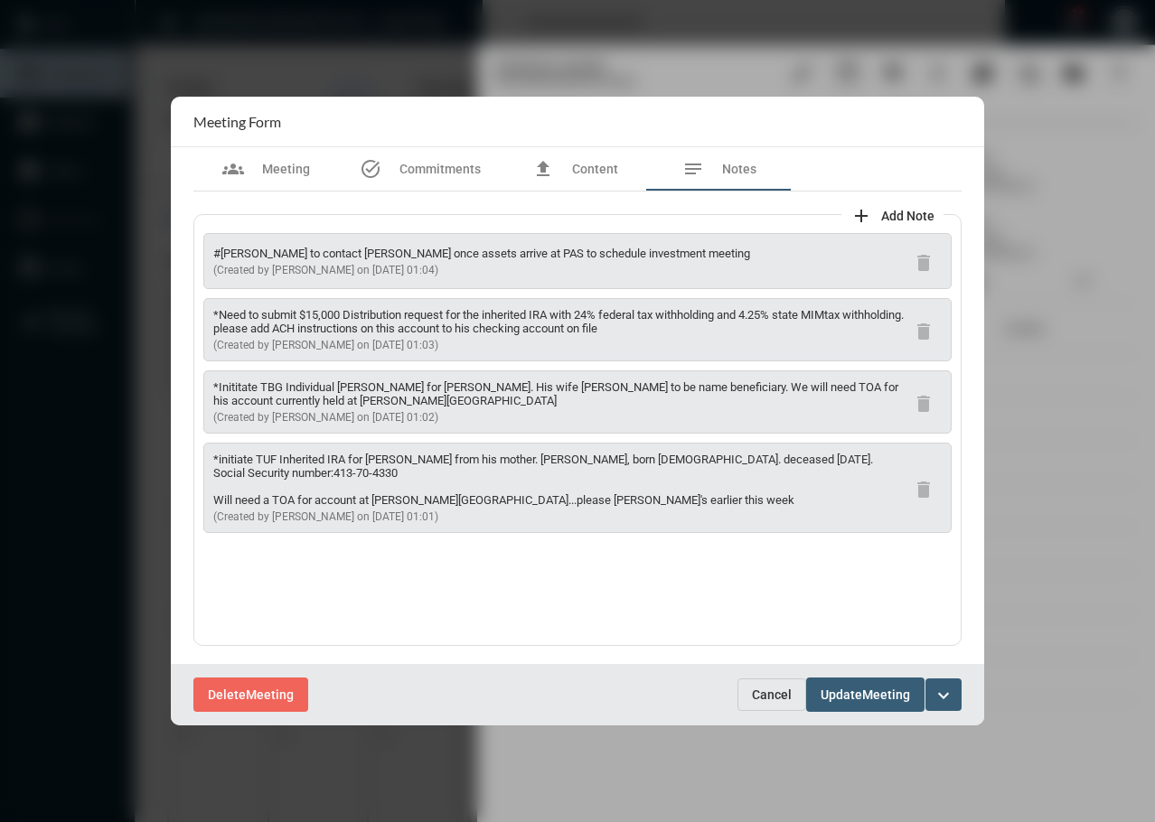
click at [809, 389] on p "*Inititate TBG Individual TOD for Lonnie. His wife Lindsey to be name beneficia…" at bounding box center [559, 393] width 692 height 27
click at [570, 567] on div "#Tim to contact Lonnie once assets arrive at PAS to schedule investment meeting…" at bounding box center [577, 430] width 768 height 432
click at [1073, 303] on div at bounding box center [577, 411] width 1155 height 822
click at [470, 571] on div "#Tim to contact Lonnie once assets arrive at PAS to schedule investment meeting…" at bounding box center [577, 430] width 768 height 432
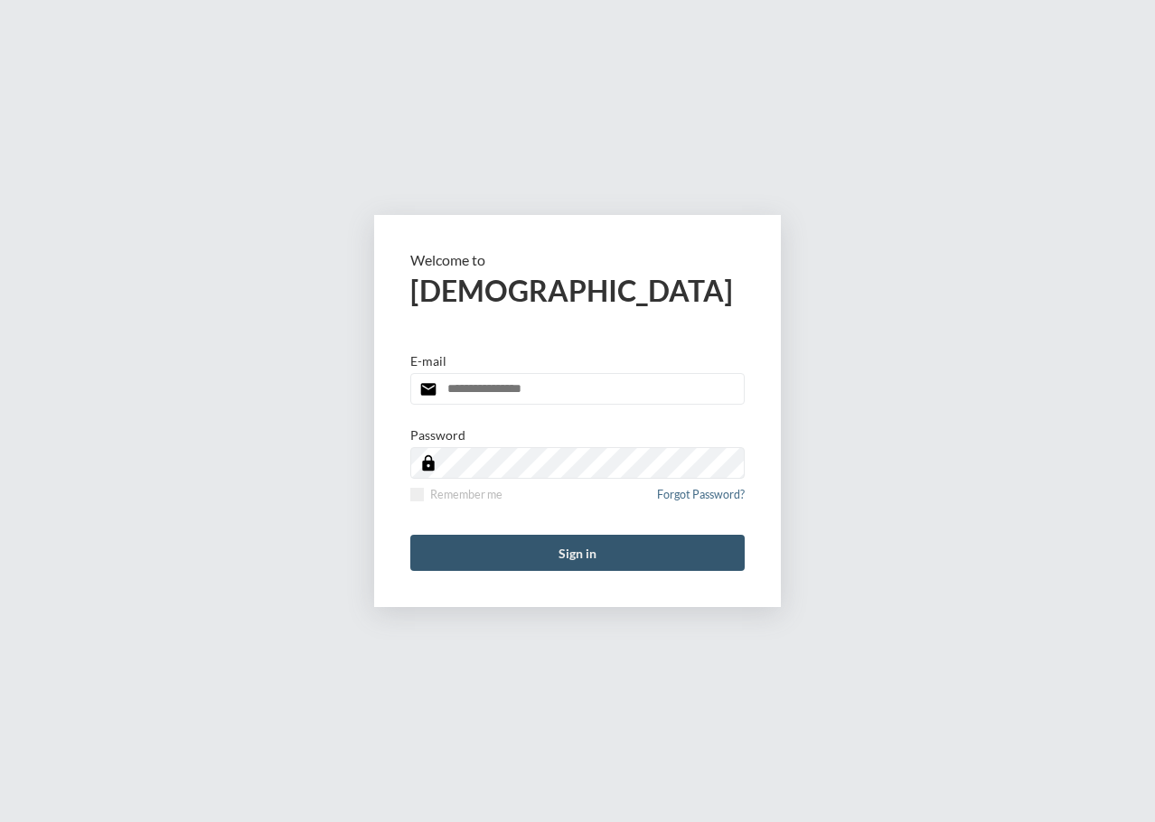
type input "**********"
click at [598, 558] on button "Sign in" at bounding box center [577, 553] width 334 height 36
